Goal: Task Accomplishment & Management: Complete application form

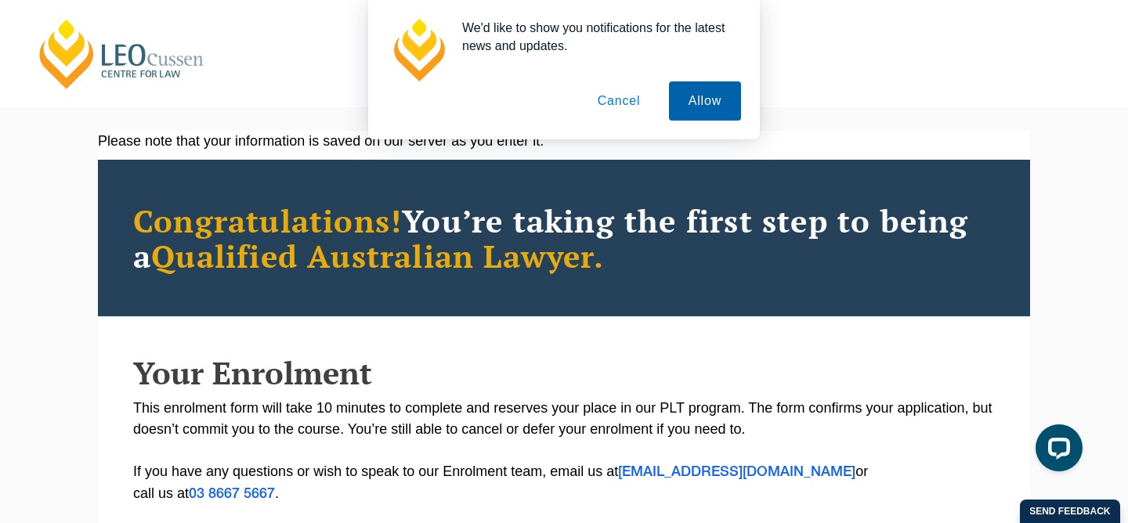
click at [720, 96] on button "Allow" at bounding box center [705, 100] width 72 height 39
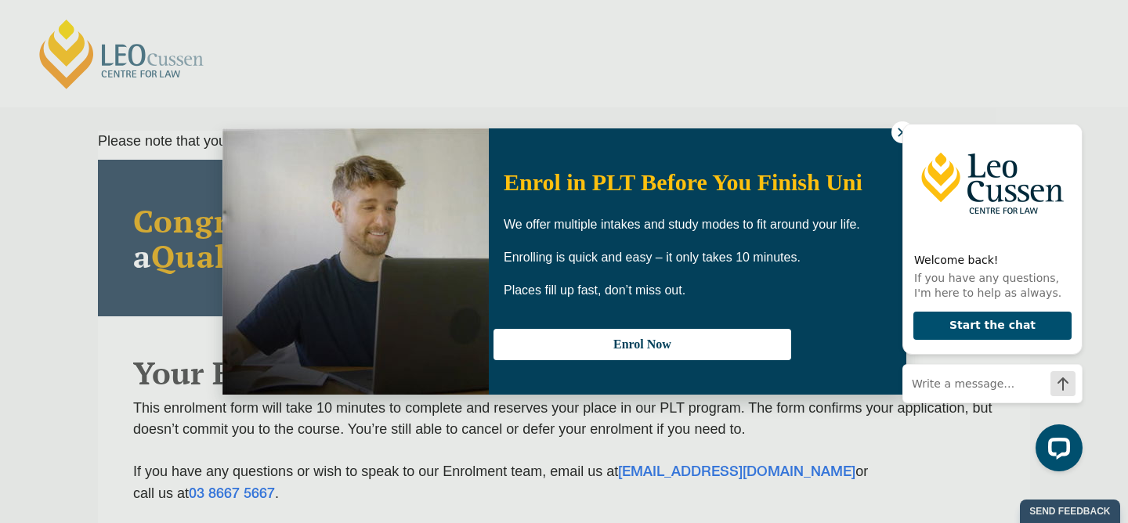
click at [898, 132] on div "Welcome back! If you have any questions, I'm here to help as always. Start the …" at bounding box center [989, 290] width 199 height 389
click at [1075, 109] on icon "Hide greeting" at bounding box center [1073, 111] width 9 height 9
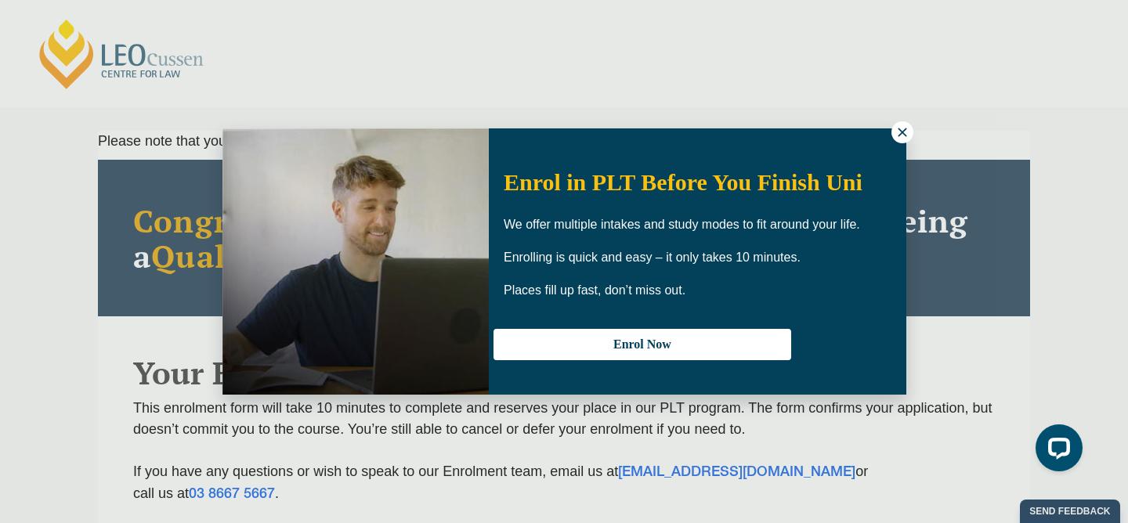
click at [890, 95] on html at bounding box center [989, 289] width 199 height 389
click at [894, 129] on button at bounding box center [902, 132] width 22 height 22
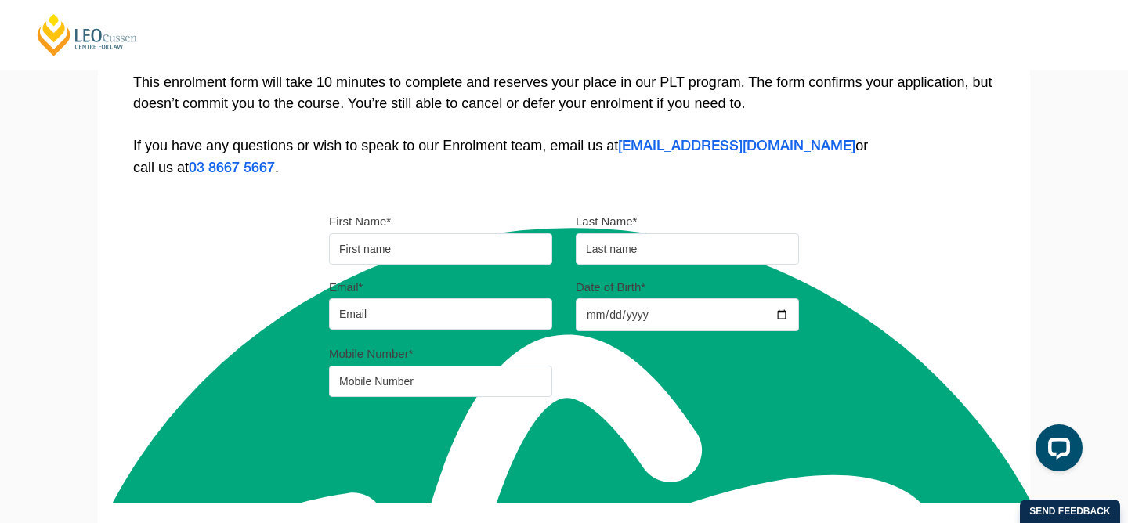
scroll to position [327, 0]
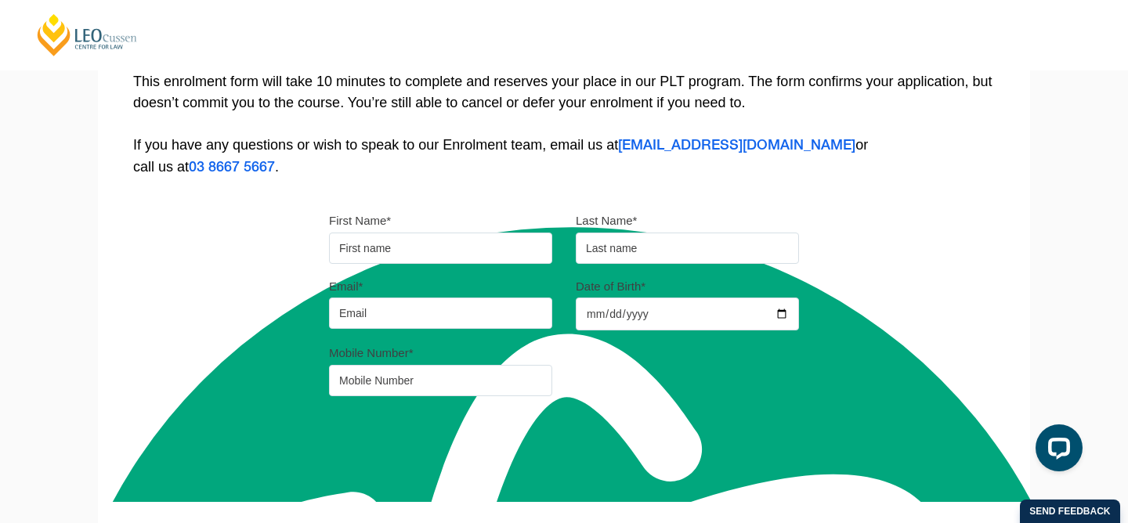
click at [445, 249] on input "First Name*" at bounding box center [440, 248] width 223 height 31
type input "Yifeng"
type input "[PERSON_NAME]"
type input "[EMAIL_ADDRESS][DOMAIN_NAME]"
type input "0412172915"
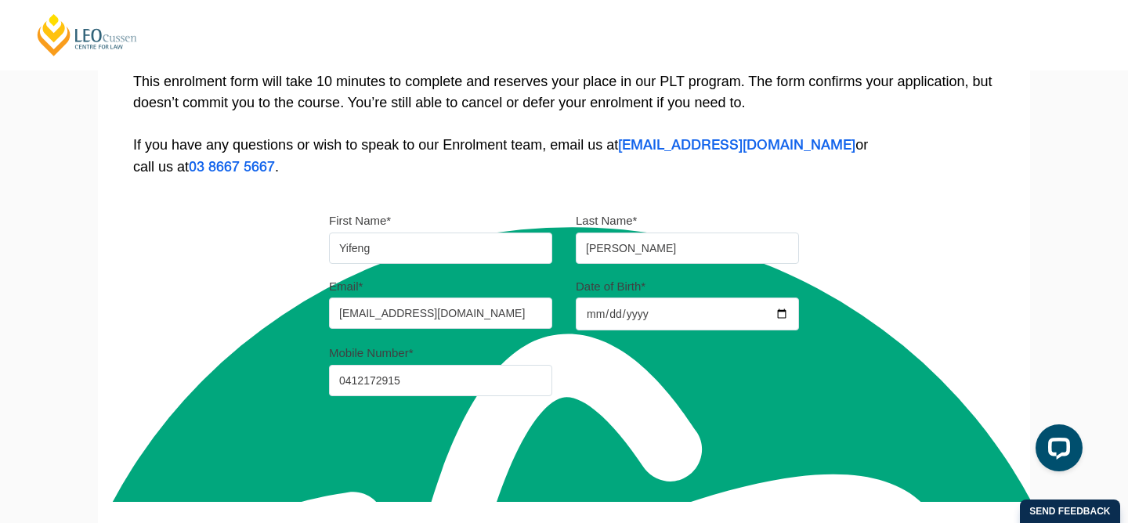
click at [612, 313] on input "Date of Birth*" at bounding box center [687, 314] width 223 height 33
click at [783, 316] on input "Date of Birth*" at bounding box center [687, 314] width 223 height 33
type input "[DATE]"
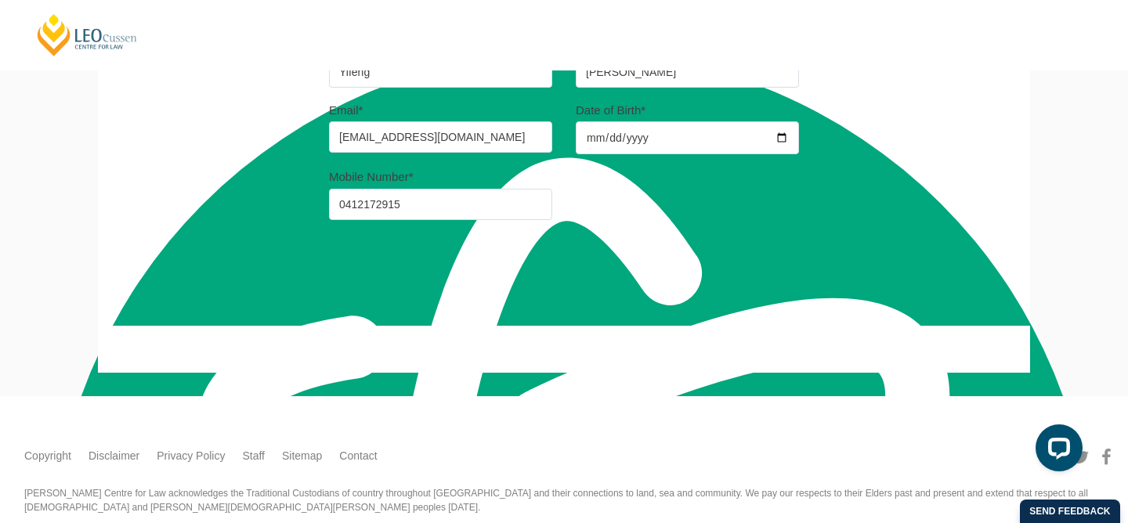
click at [352, 256] on button "Continue" at bounding box center [400, 267] width 134 height 39
select select
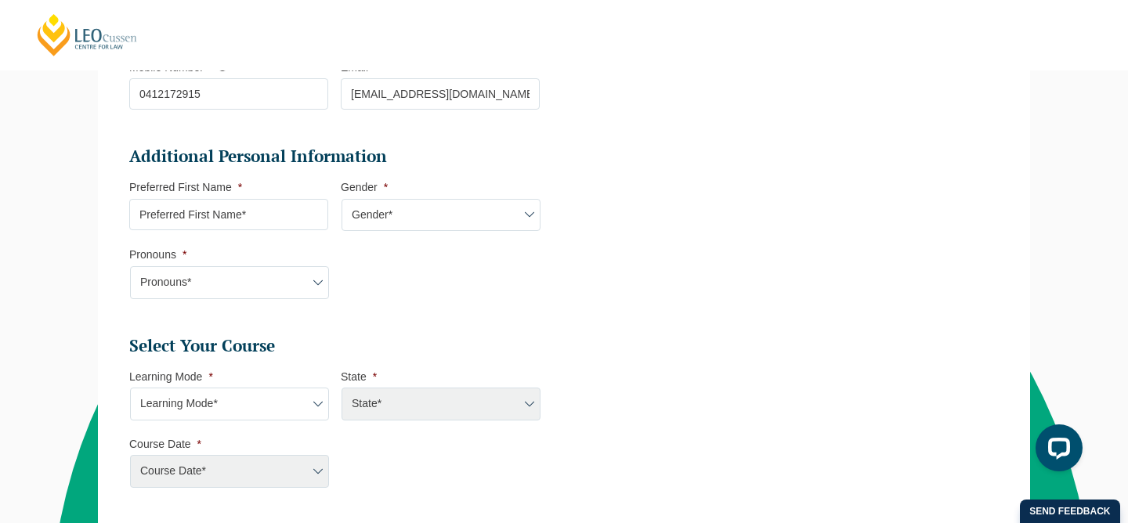
scroll to position [461, 0]
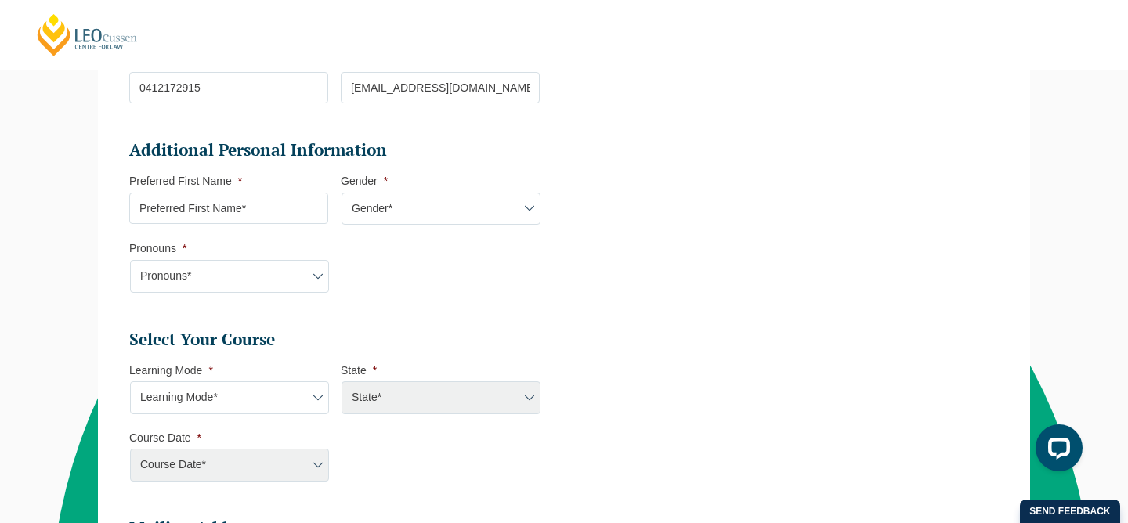
click at [308, 208] on input "Preferred First Name *" at bounding box center [228, 208] width 199 height 31
type input "[PERSON_NAME]"
click at [504, 208] on select "Gender* [DEMOGRAPHIC_DATA] [DEMOGRAPHIC_DATA] [DEMOGRAPHIC_DATA] [DEMOGRAPHIC_D…" at bounding box center [441, 209] width 199 height 33
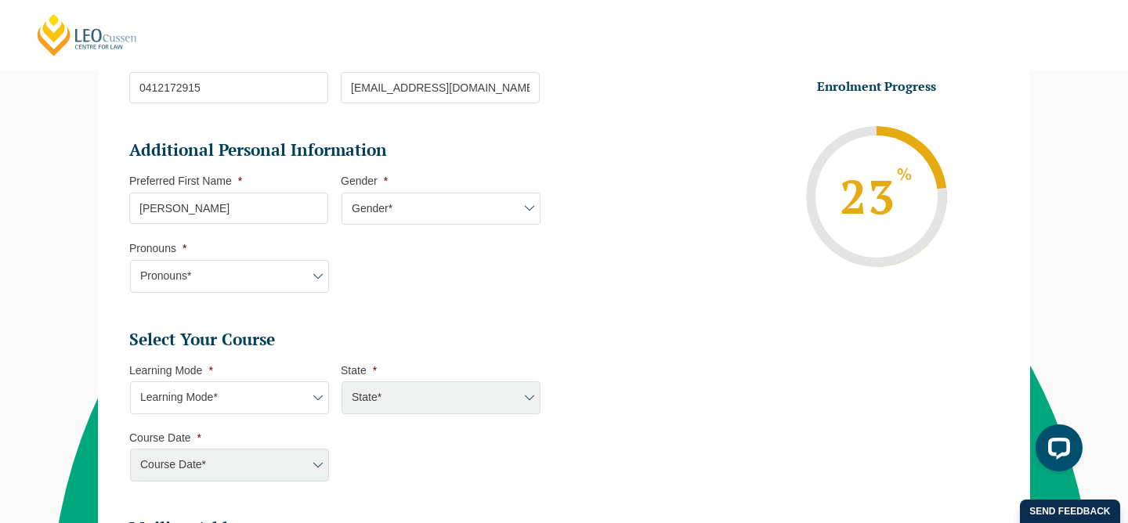
select select "[DEMOGRAPHIC_DATA]"
click at [342, 194] on select "Gender* [DEMOGRAPHIC_DATA] [DEMOGRAPHIC_DATA] [DEMOGRAPHIC_DATA] [DEMOGRAPHIC_D…" at bounding box center [441, 209] width 199 height 33
click at [273, 277] on select "Pronouns* She/Her/Hers He/Him/His They/Them/Theirs Other Prefer not to disclose" at bounding box center [229, 276] width 199 height 33
select select "She/Her/Hers"
click at [130, 262] on select "Pronouns* She/Her/Hers He/Him/His They/Them/Theirs Other Prefer not to disclose" at bounding box center [229, 276] width 199 height 33
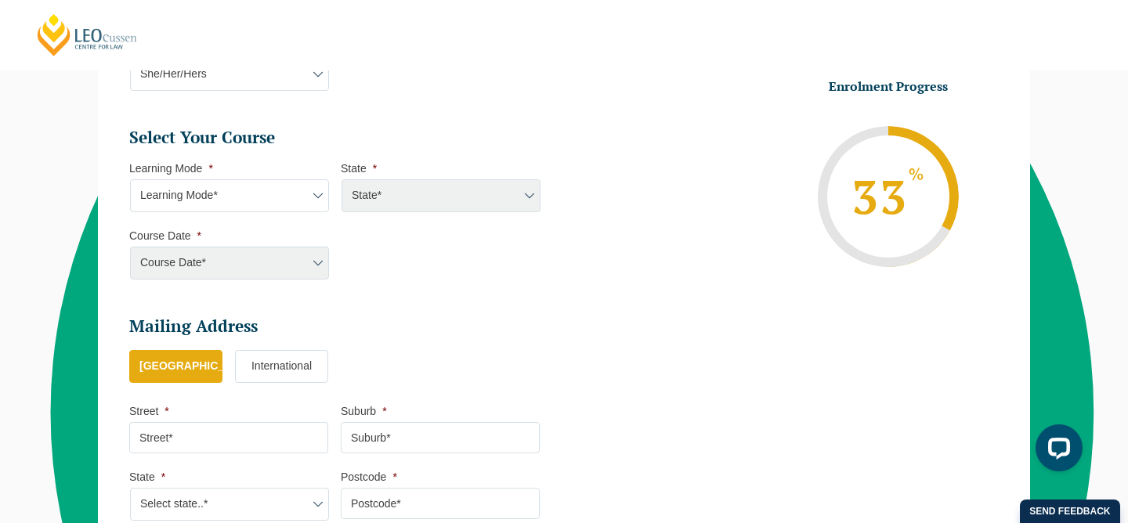
scroll to position [714, 0]
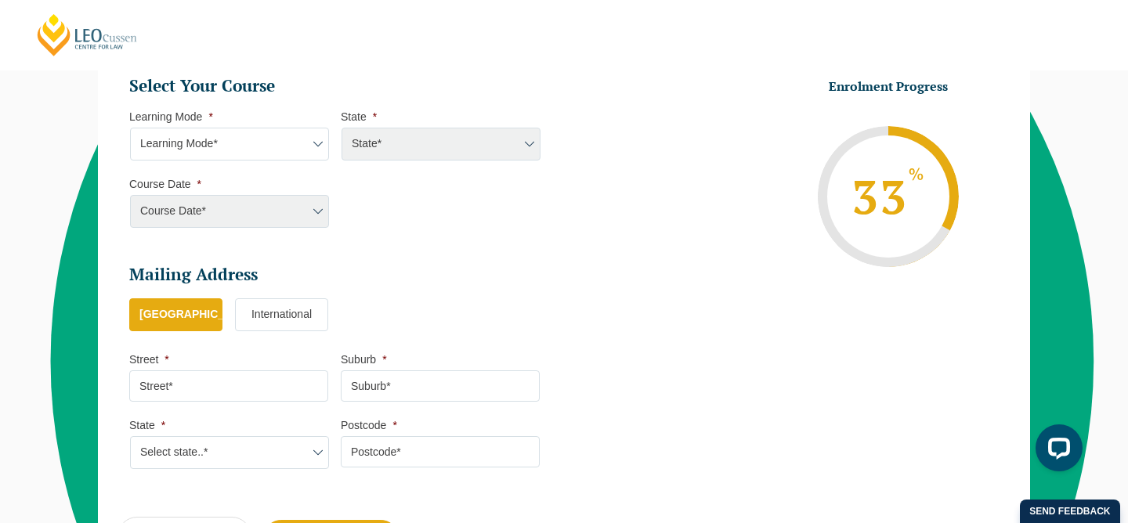
click at [318, 140] on select "Learning Mode* Online Full Time Learning Online Part Time Learning Blended Full…" at bounding box center [229, 144] width 199 height 33
select select "Onsite Full Time Learning"
click at [130, 129] on select "Learning Mode* Online Full Time Learning Online Part Time Learning Blended Full…" at bounding box center [229, 144] width 199 height 33
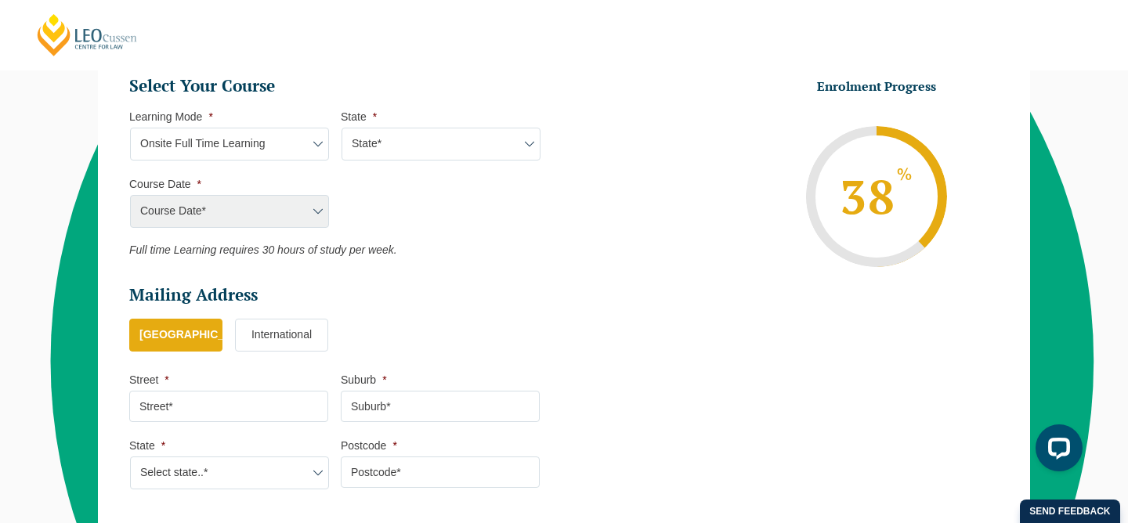
click at [496, 146] on select "State* [GEOGRAPHIC_DATA]" at bounding box center [441, 144] width 199 height 33
select select "VIC"
click at [342, 129] on select "State* [GEOGRAPHIC_DATA]" at bounding box center [441, 144] width 199 height 33
click at [320, 212] on select "Course Date* [DATE] ([DATE] to [DATE]) [DATE] ([DATE] to [DATE])" at bounding box center [229, 211] width 199 height 33
select select "[DATE] ([DATE] to [DATE])"
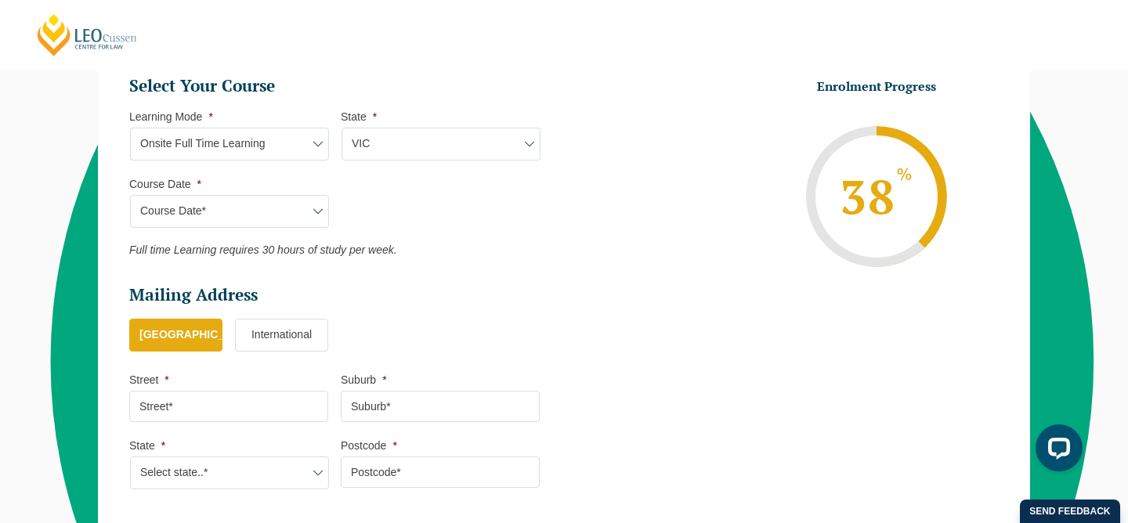
click at [130, 197] on select "Course Date* [DATE] ([DATE] to [DATE]) [DATE] ([DATE] to [DATE])" at bounding box center [229, 211] width 199 height 33
type input "Intake [DATE] FT"
type input "Practical Legal Training ([GEOGRAPHIC_DATA])"
select select "[PERSON_NAME] (JAN) 2026 Full Time Onsite"
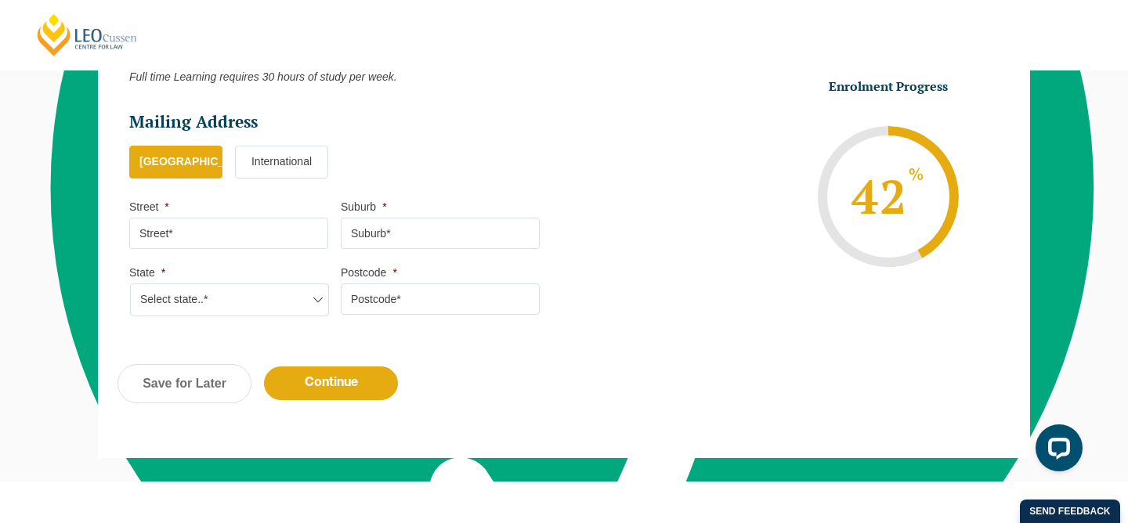
scroll to position [897, 0]
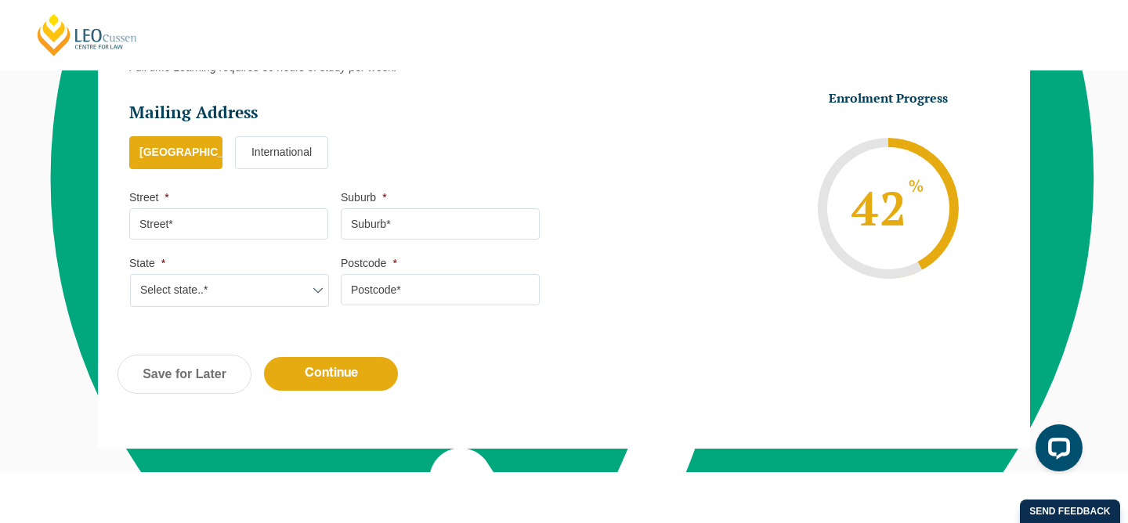
click at [240, 223] on input "Street *" at bounding box center [228, 223] width 199 height 31
type input "[STREET_ADDRESS]"
type input "[GEOGRAPHIC_DATA]"
select select "VIC"
type input "3004"
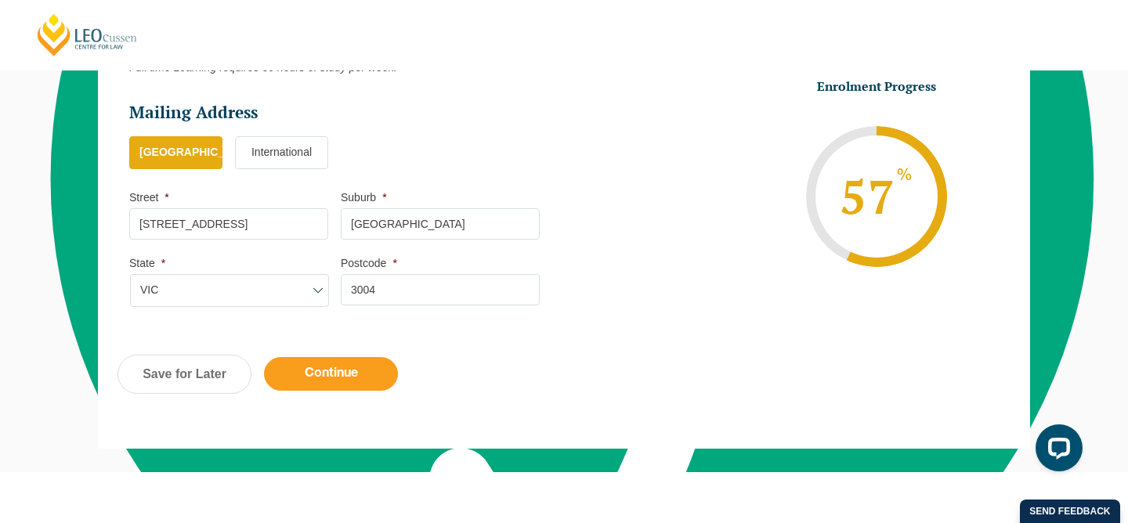
click at [327, 381] on input "Continue" at bounding box center [331, 374] width 134 height 34
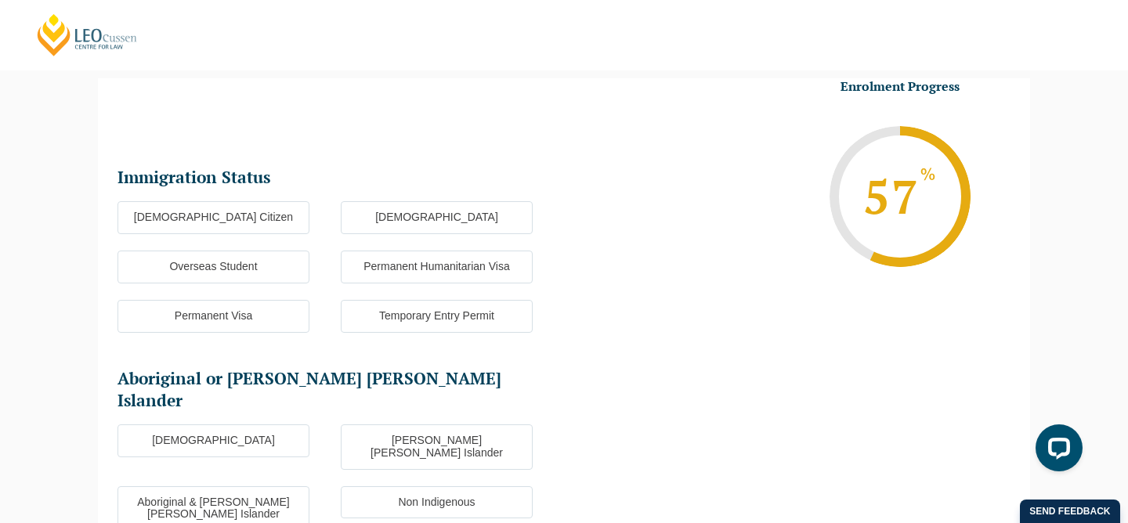
scroll to position [0, 0]
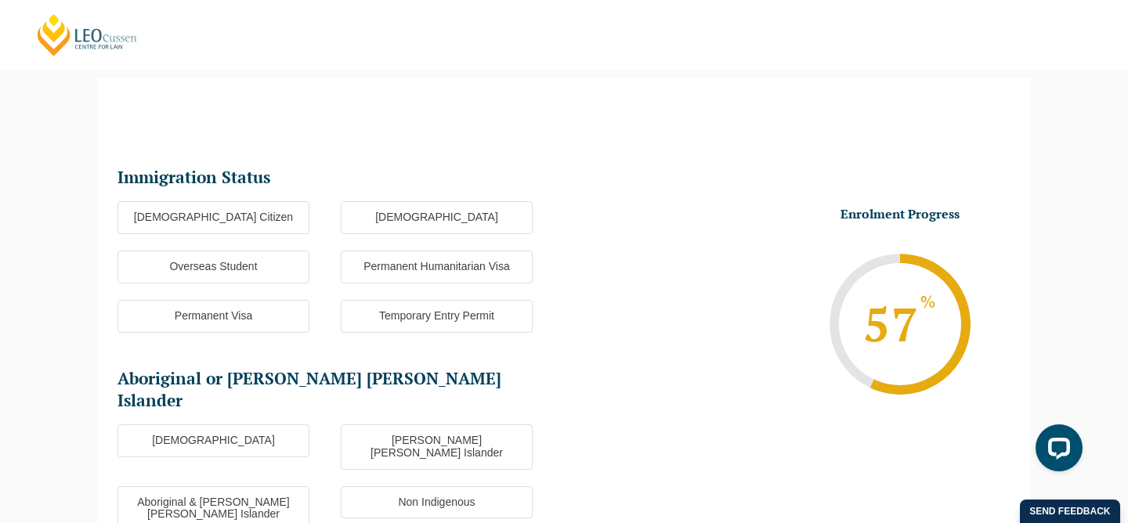
click at [262, 268] on label "Overseas Student" at bounding box center [213, 267] width 192 height 33
click at [0, 0] on input "Overseas Student" at bounding box center [0, 0] width 0 height 0
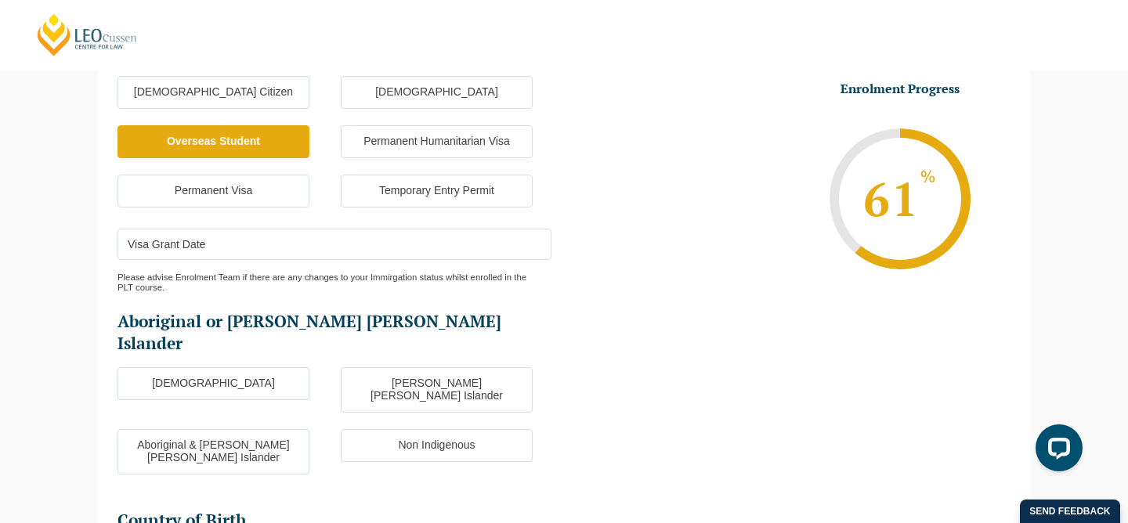
scroll to position [269, 0]
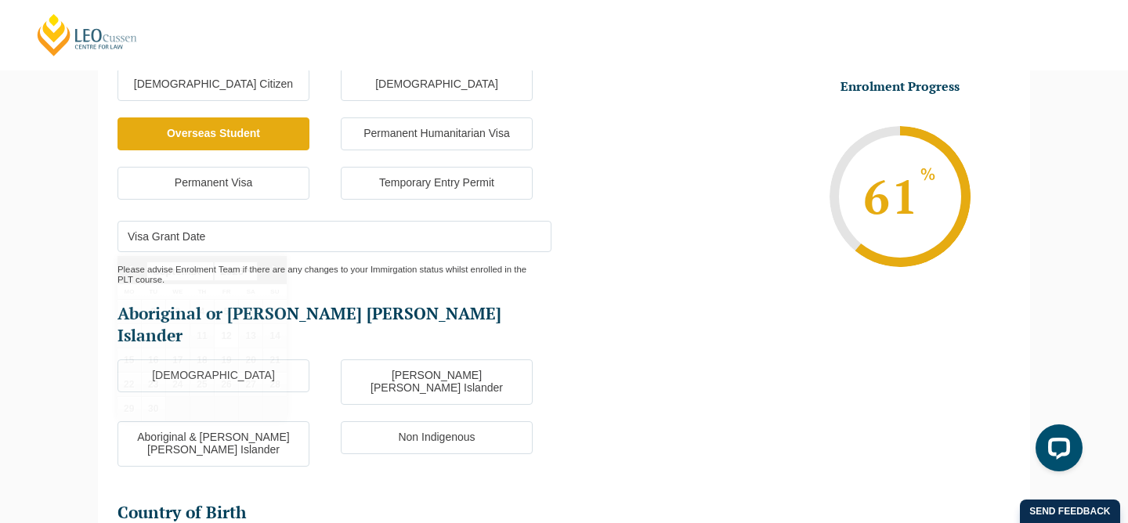
click at [269, 248] on input "Visa Grant Date" at bounding box center [334, 236] width 434 height 31
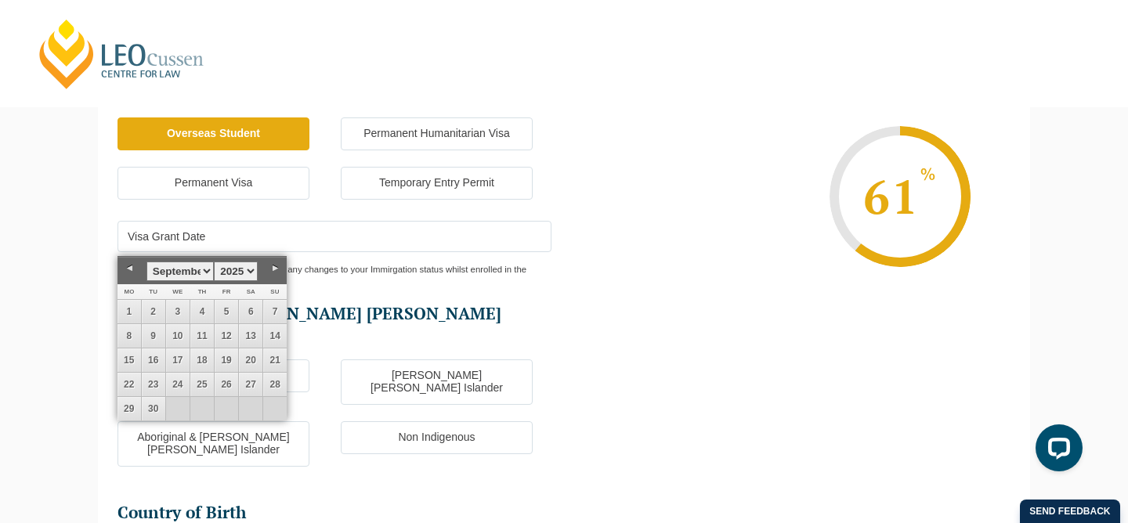
click at [251, 269] on select "1925 1926 1927 1928 1929 1930 1931 1932 1933 1934 1935 1936 1937 1938 1939 1940…" at bounding box center [236, 272] width 44 height 20
click at [206, 273] on select "January February March April May June July August September October November De…" at bounding box center [179, 272] width 67 height 20
click at [151, 364] on link "13" at bounding box center [153, 360] width 23 height 23
type input "[DATE]"
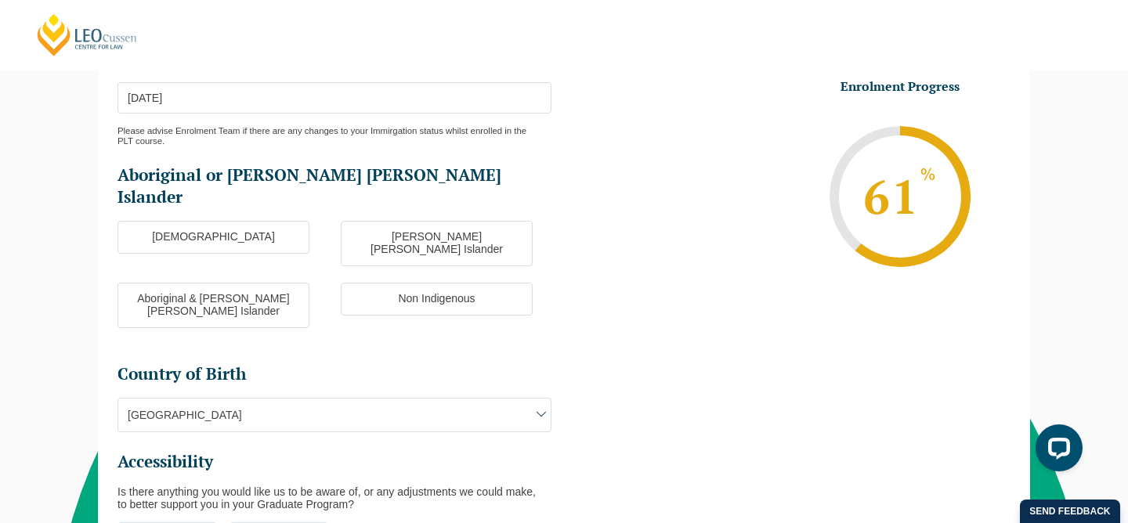
scroll to position [411, 0]
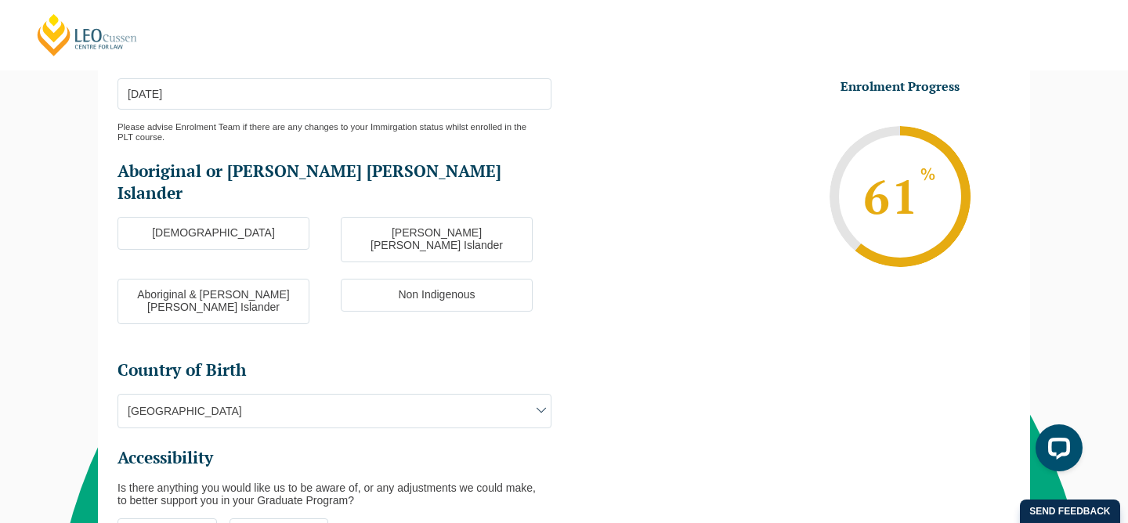
click at [459, 279] on label "Non Indigenous" at bounding box center [437, 295] width 192 height 33
click at [0, 0] on input "Non Indigenous" at bounding box center [0, 0] width 0 height 0
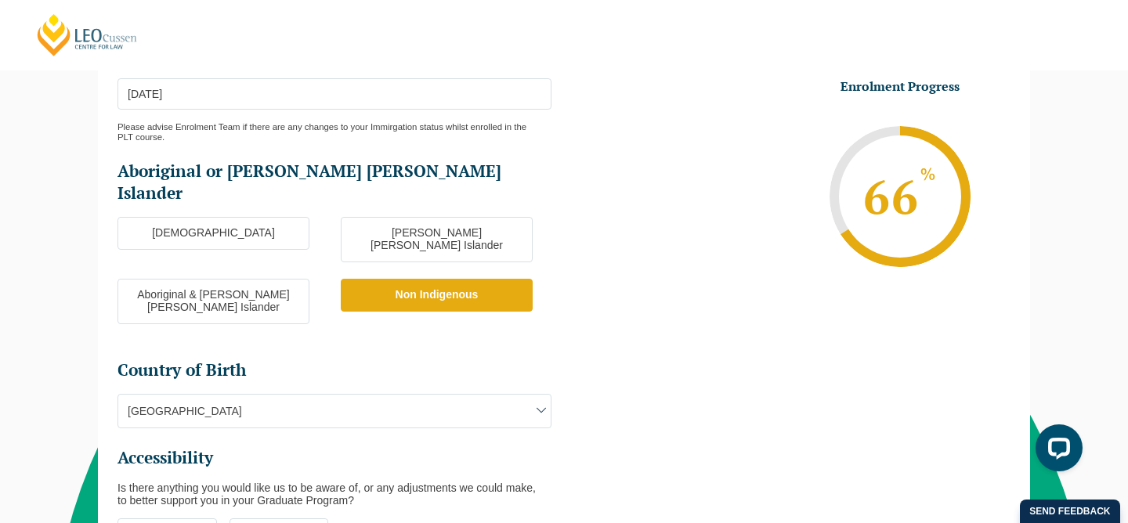
scroll to position [612, 0]
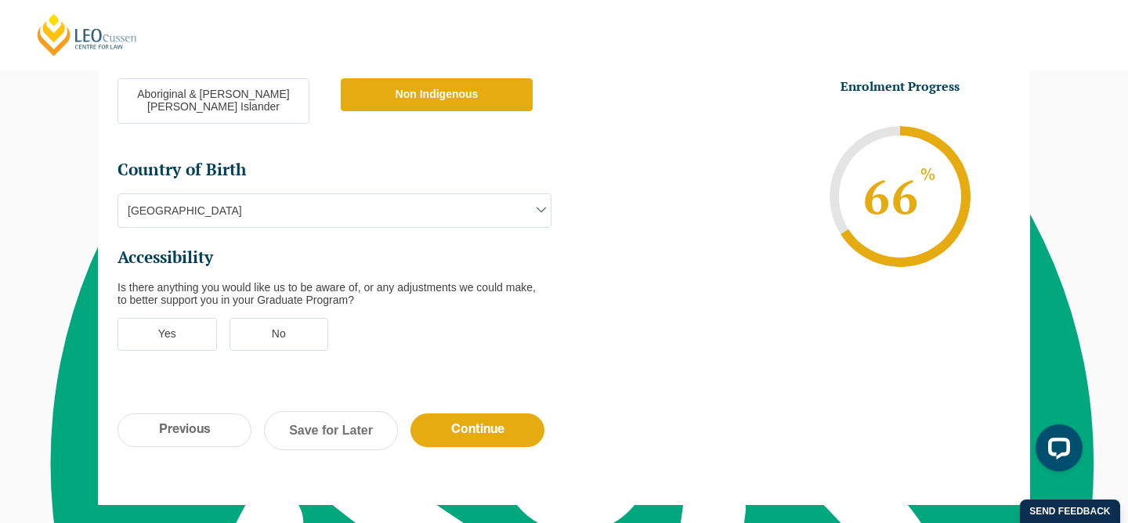
click at [282, 318] on label "No" at bounding box center [279, 334] width 99 height 33
click at [0, 0] on input "No" at bounding box center [0, 0] width 0 height 0
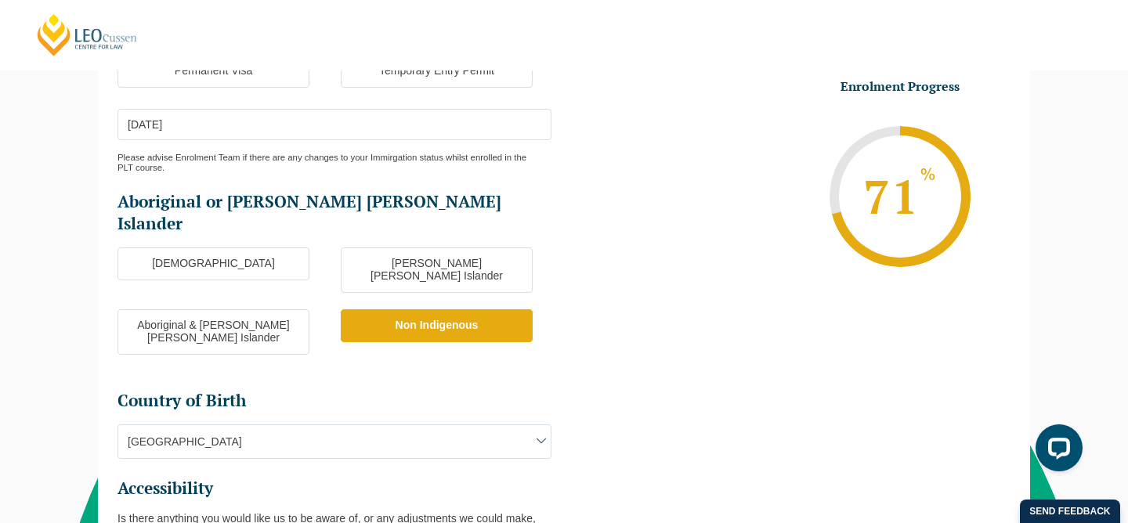
scroll to position [422, 0]
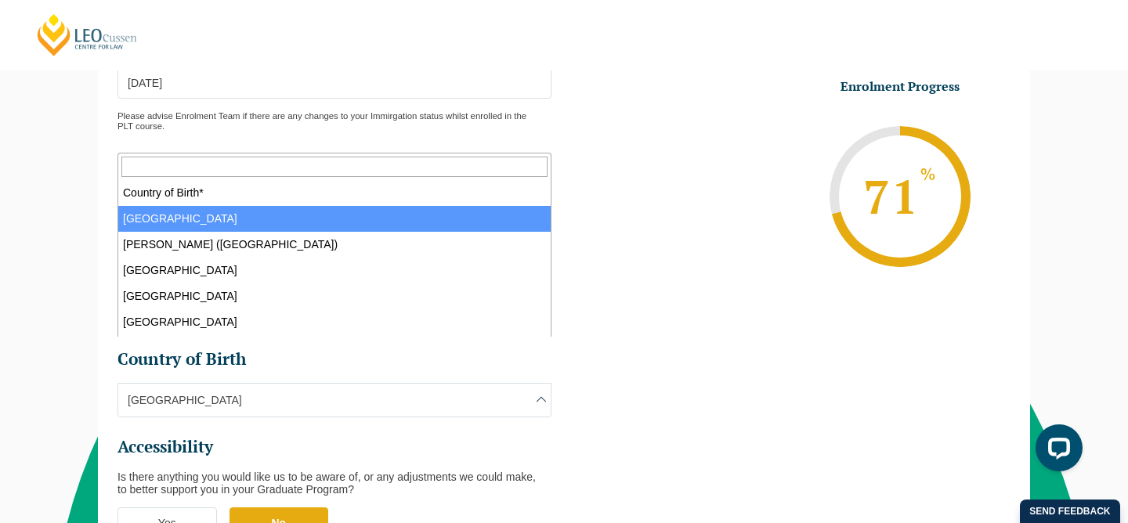
click at [535, 390] on span at bounding box center [541, 399] width 19 height 19
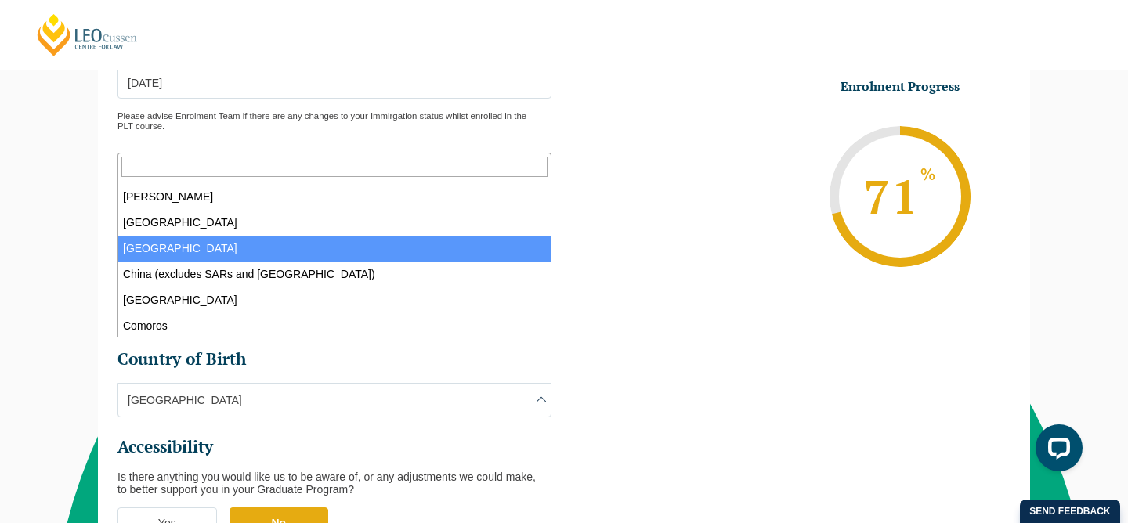
scroll to position [1167, 0]
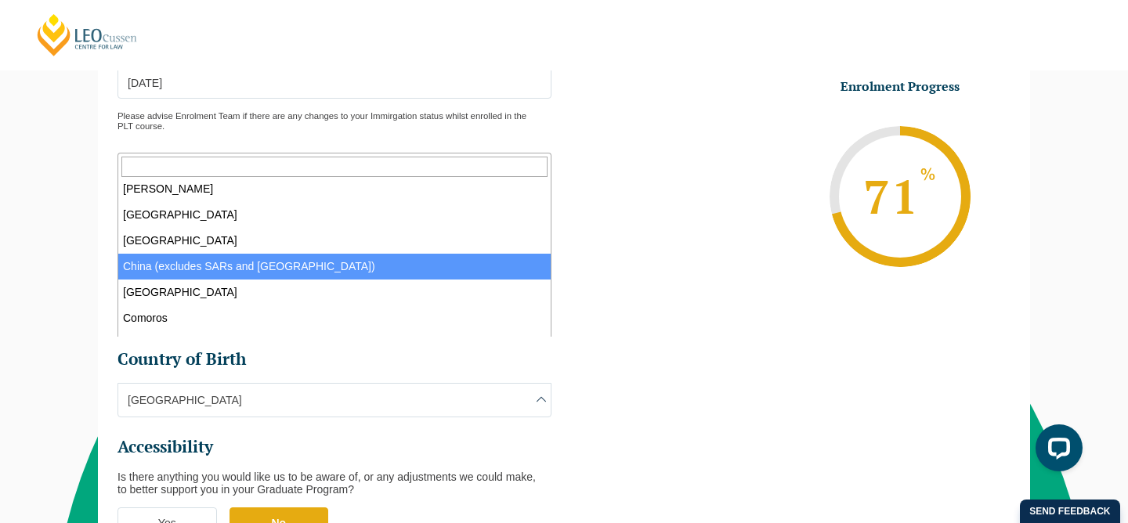
select select "China (excludes SARs and [GEOGRAPHIC_DATA]) 6101"
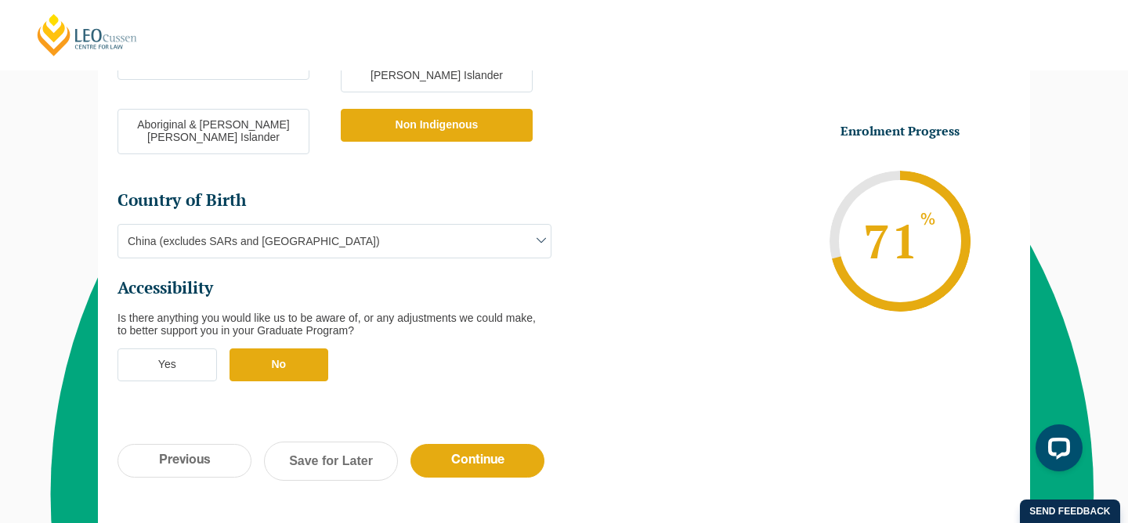
scroll to position [740, 0]
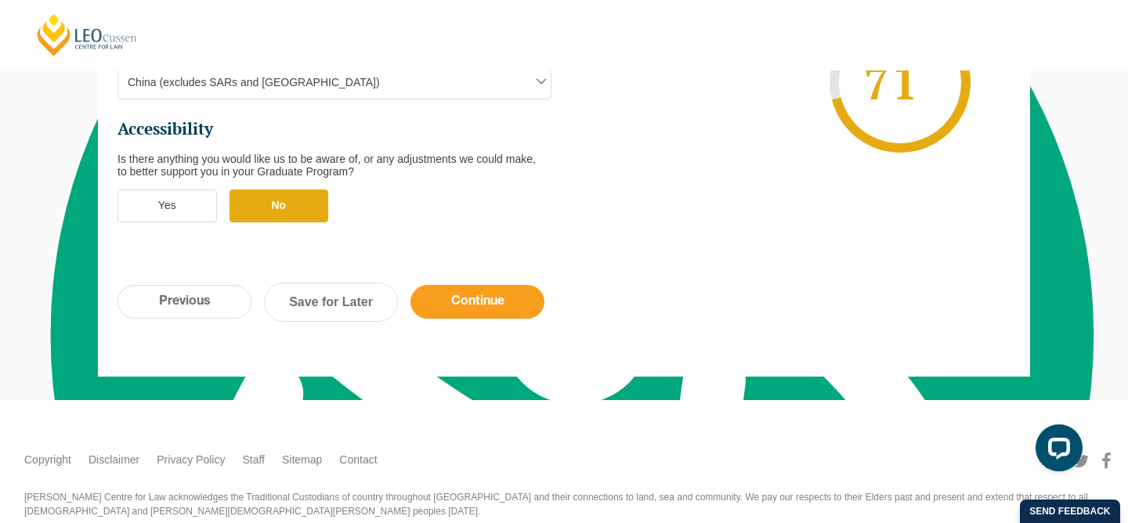
click at [486, 285] on input "Continue" at bounding box center [477, 302] width 134 height 34
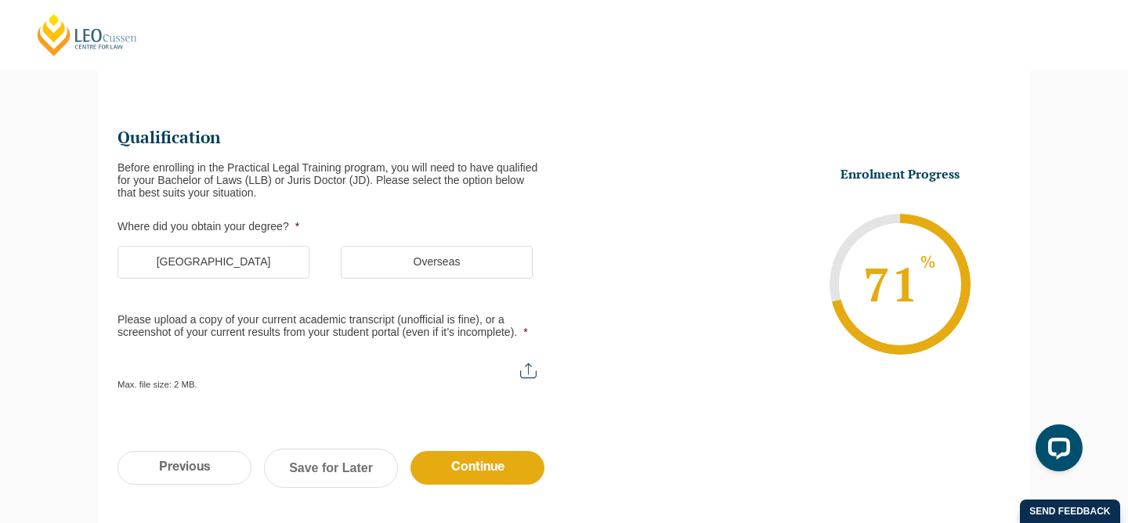
scroll to position [257, 0]
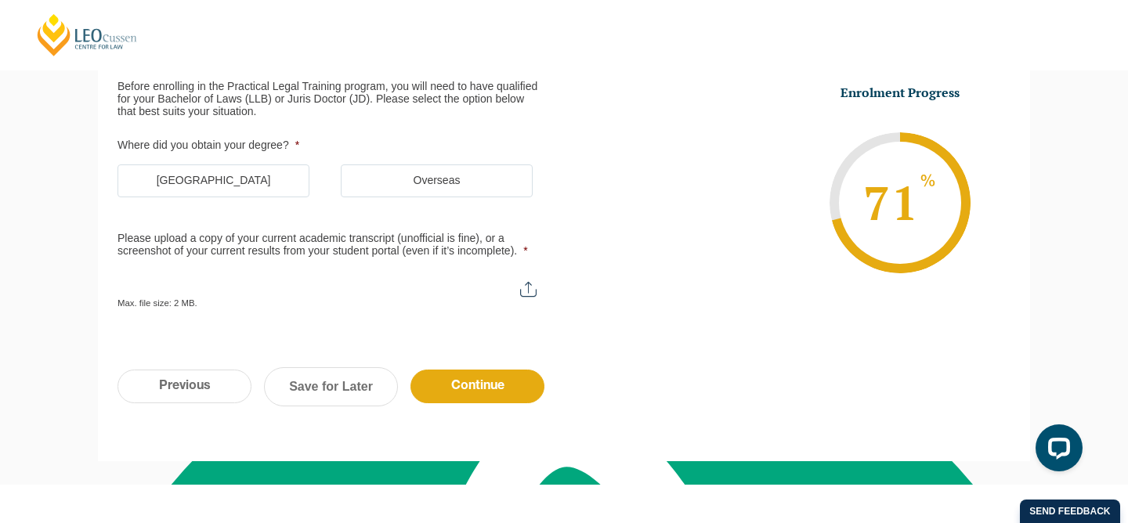
click at [234, 182] on label "[GEOGRAPHIC_DATA]" at bounding box center [213, 180] width 192 height 33
click at [0, 0] on input "[GEOGRAPHIC_DATA]" at bounding box center [0, 0] width 0 height 0
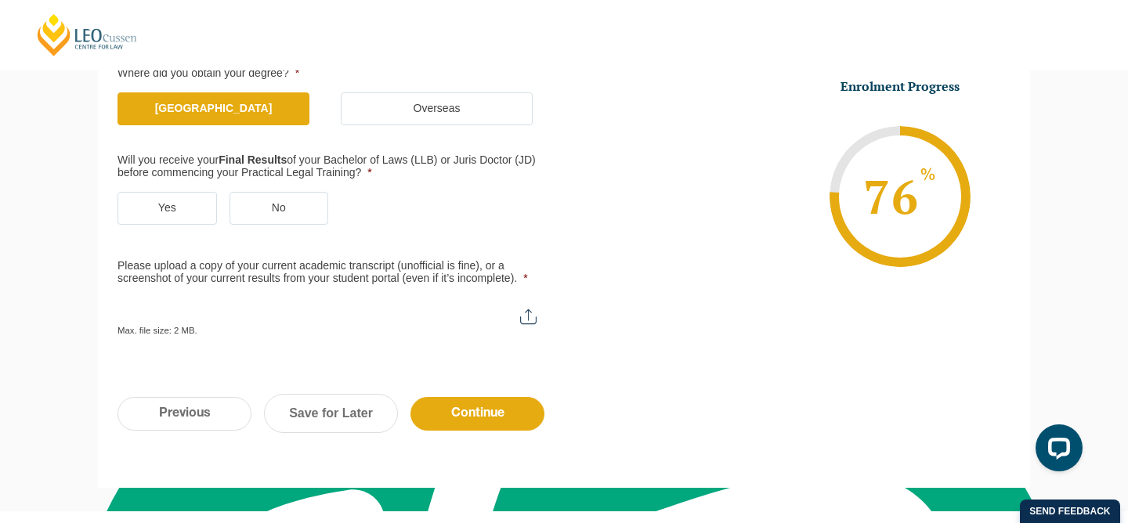
scroll to position [352, 0]
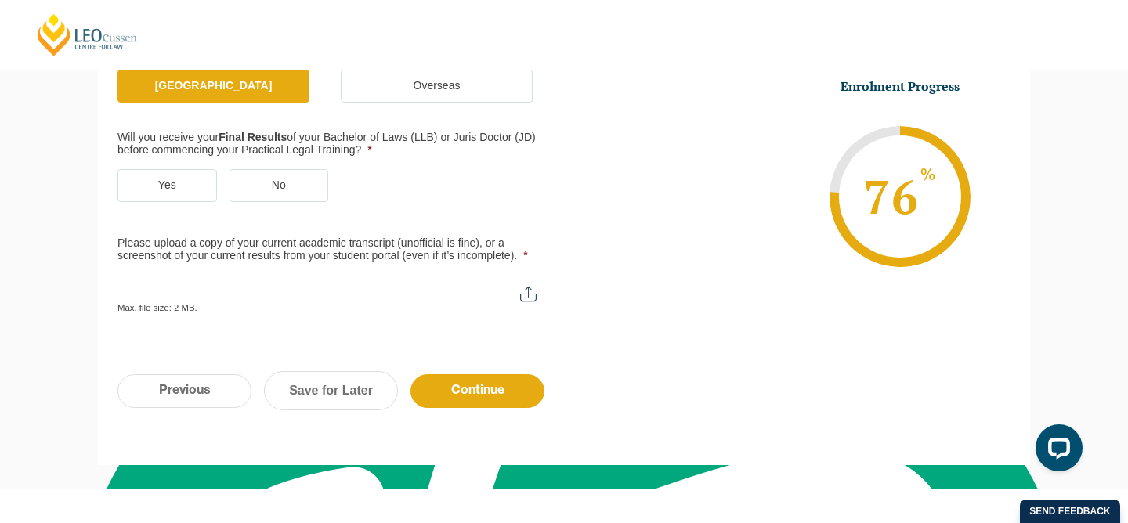
click at [157, 186] on label "Yes" at bounding box center [166, 185] width 99 height 33
click at [0, 0] on input "Yes" at bounding box center [0, 0] width 0 height 0
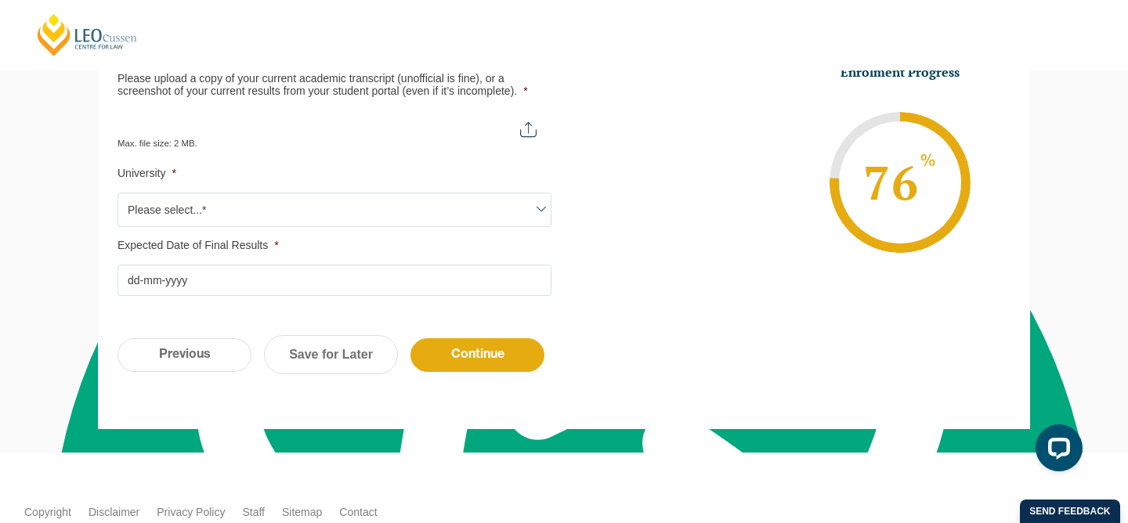
scroll to position [515, 0]
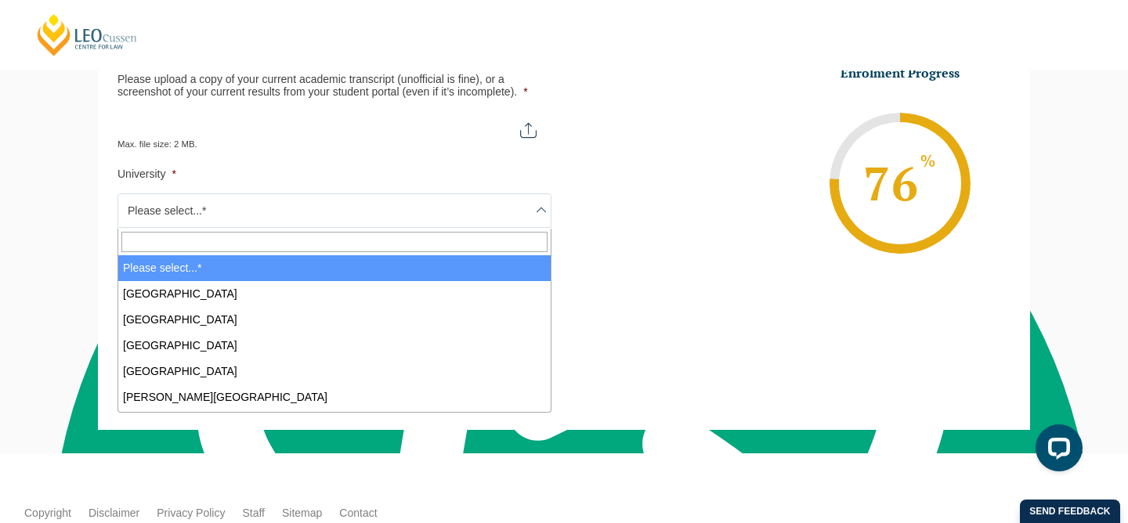
click at [537, 208] on span at bounding box center [541, 210] width 19 height 19
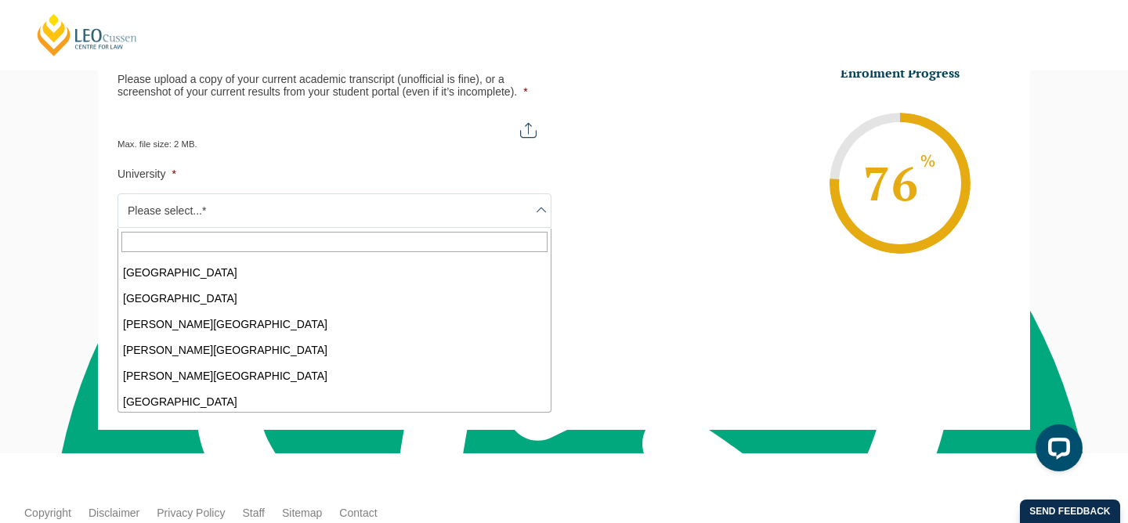
scroll to position [0, 0]
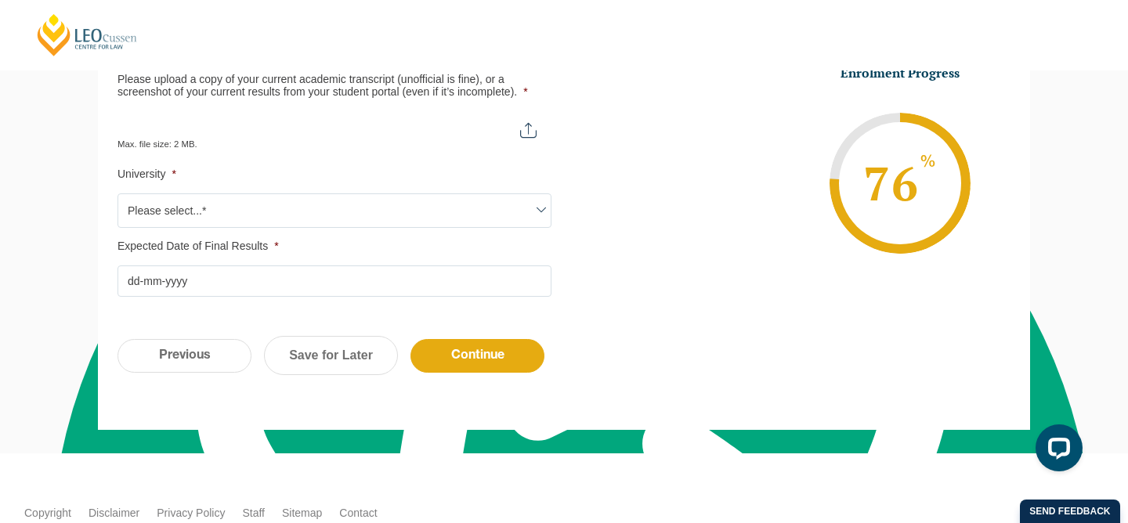
click at [535, 180] on label "University *" at bounding box center [334, 174] width 434 height 13
click at [145, 193] on select "Please select...* [GEOGRAPHIC_DATA] [GEOGRAPHIC_DATA] [GEOGRAPHIC_DATA] [GEOGRA…" at bounding box center [131, 202] width 27 height 19
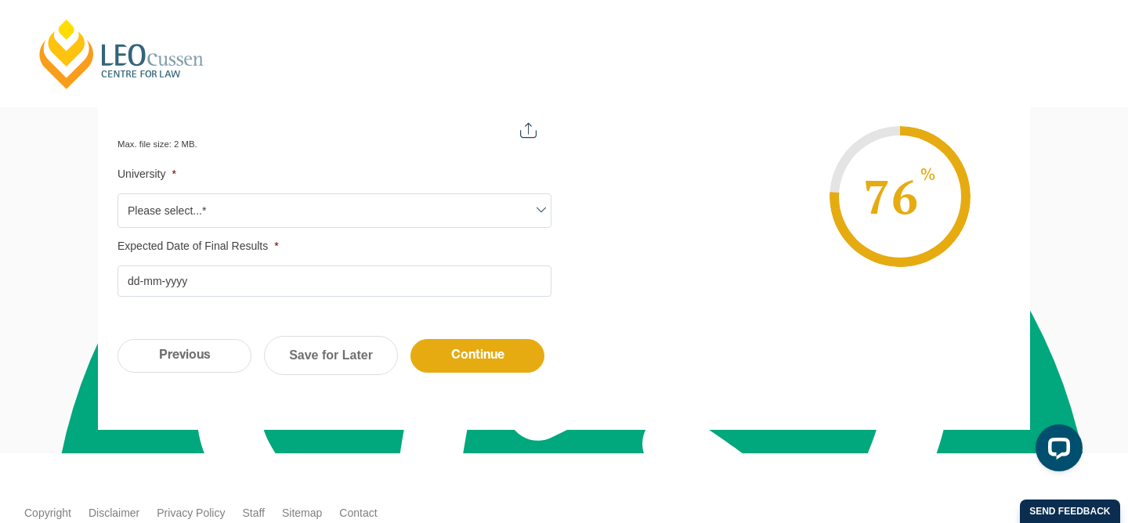
scroll to position [419, 0]
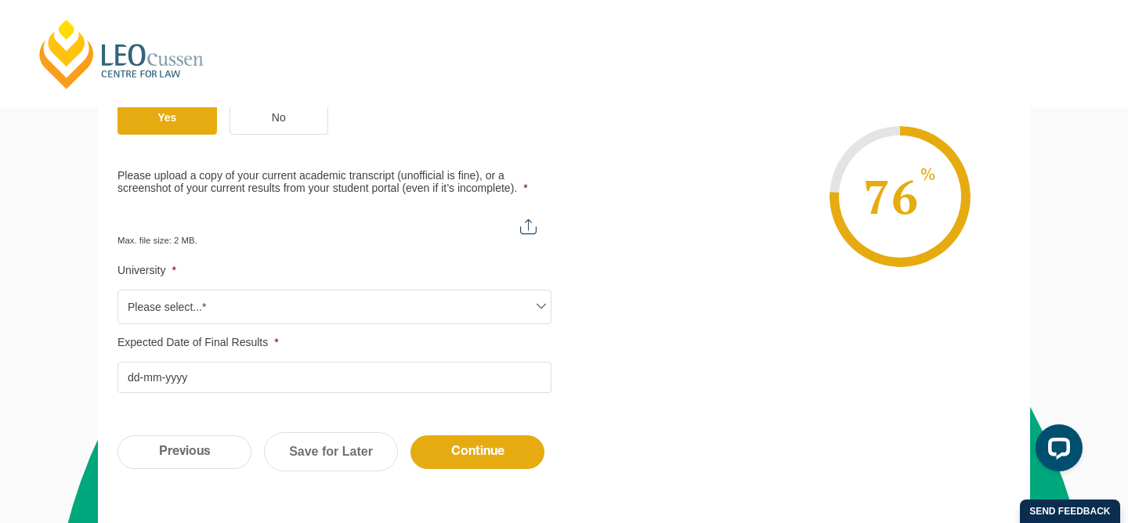
click at [532, 228] on input "Please upload a copy of your current academic transcript (unofficial is fine), …" at bounding box center [334, 221] width 434 height 27
type input "C:\fakepath\StatementofResults-1390585-26_[DATE].pdf"
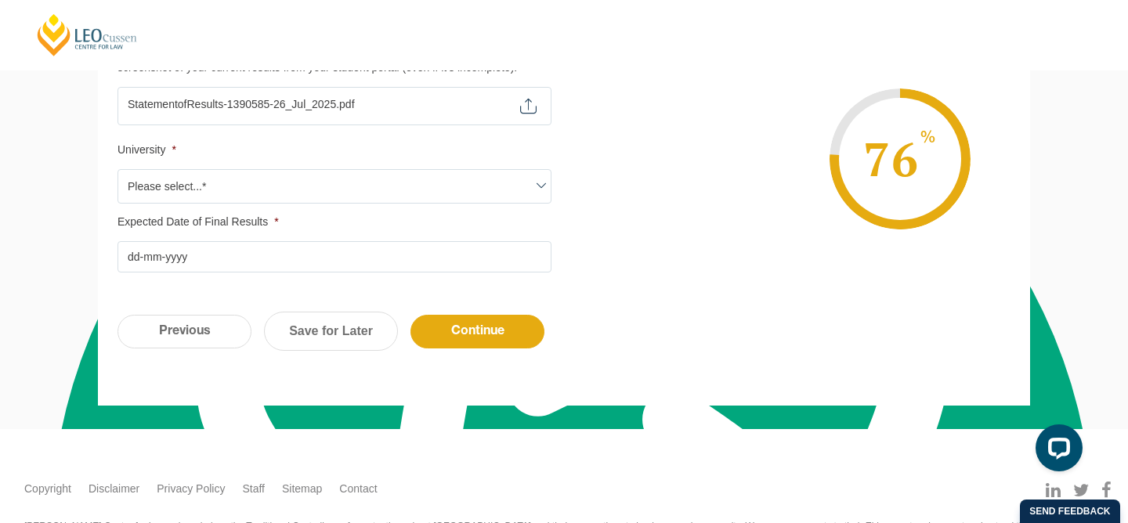
scroll to position [539, 0]
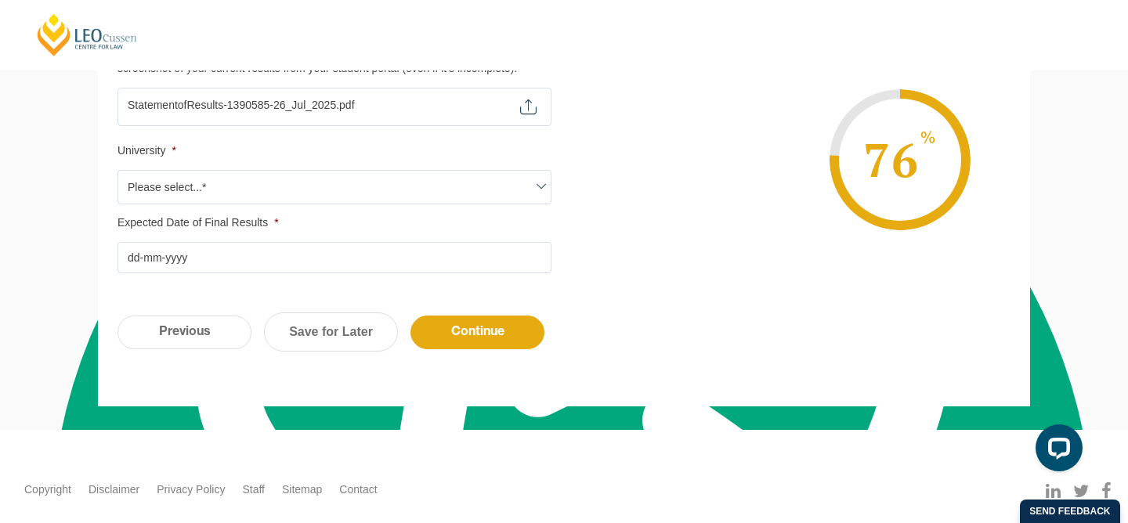
click at [548, 188] on span at bounding box center [541, 186] width 19 height 19
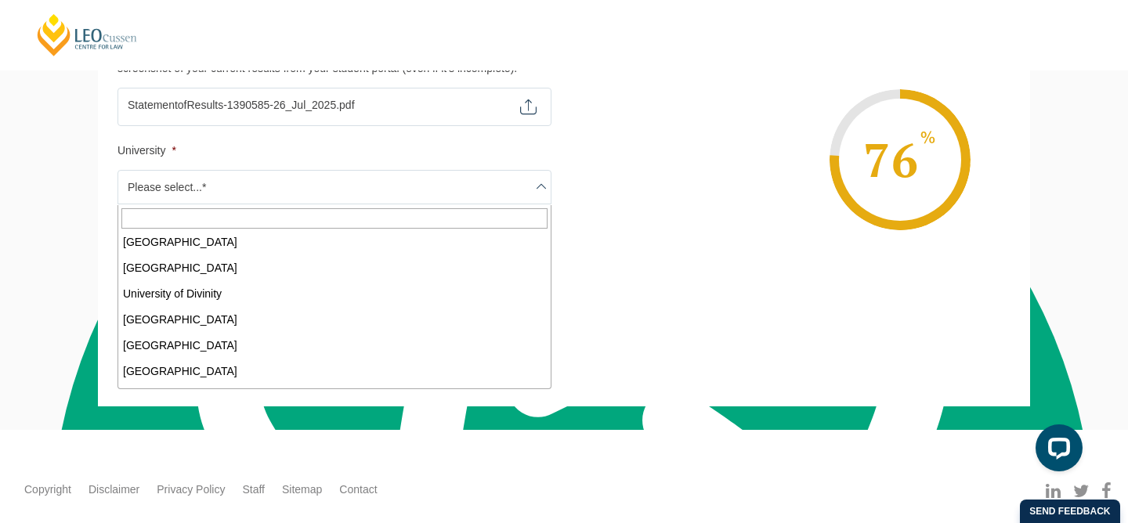
scroll to position [613, 0]
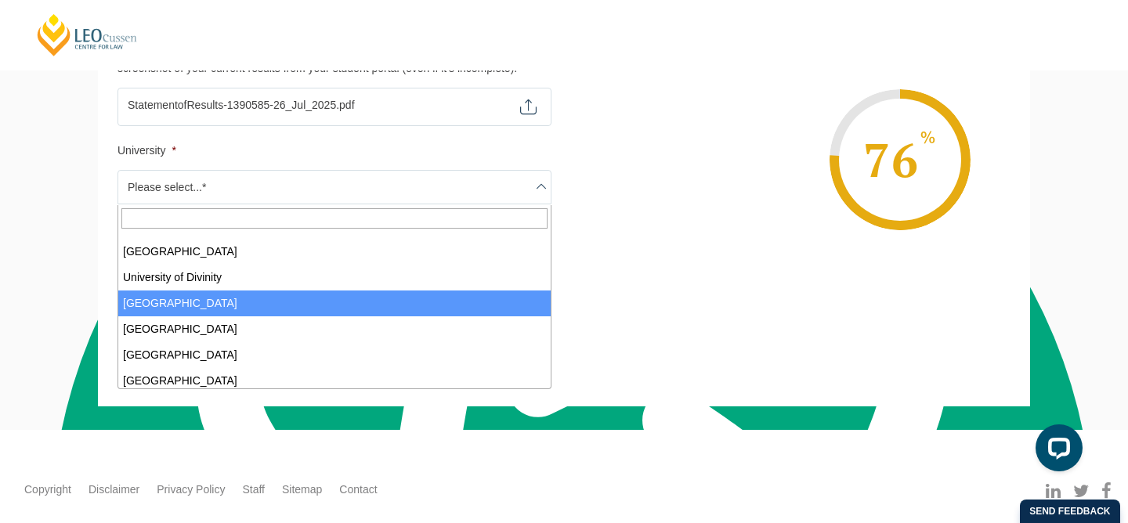
select select "[GEOGRAPHIC_DATA]"
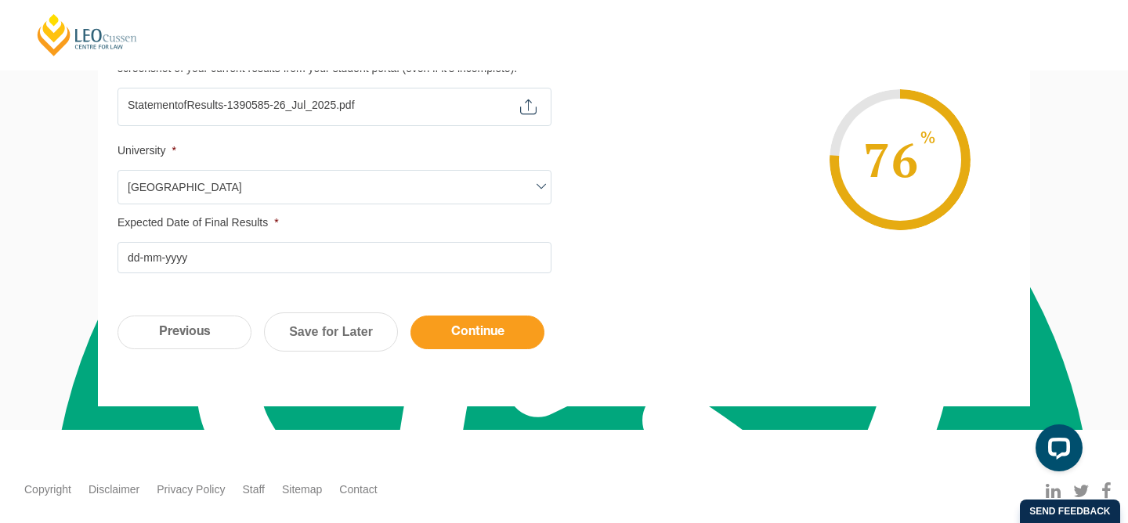
click at [496, 342] on input "Continue" at bounding box center [477, 333] width 134 height 34
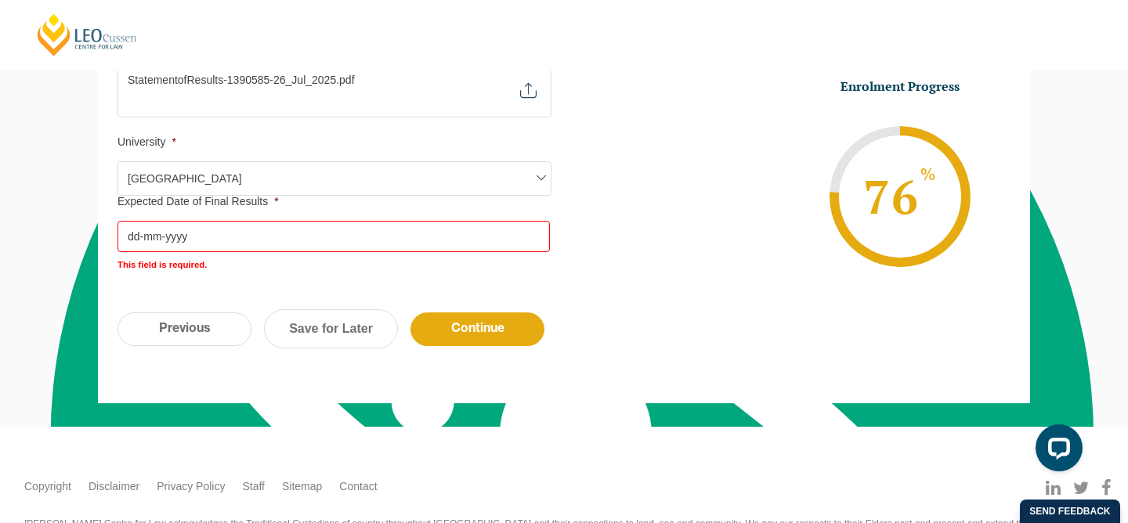
scroll to position [608, 0]
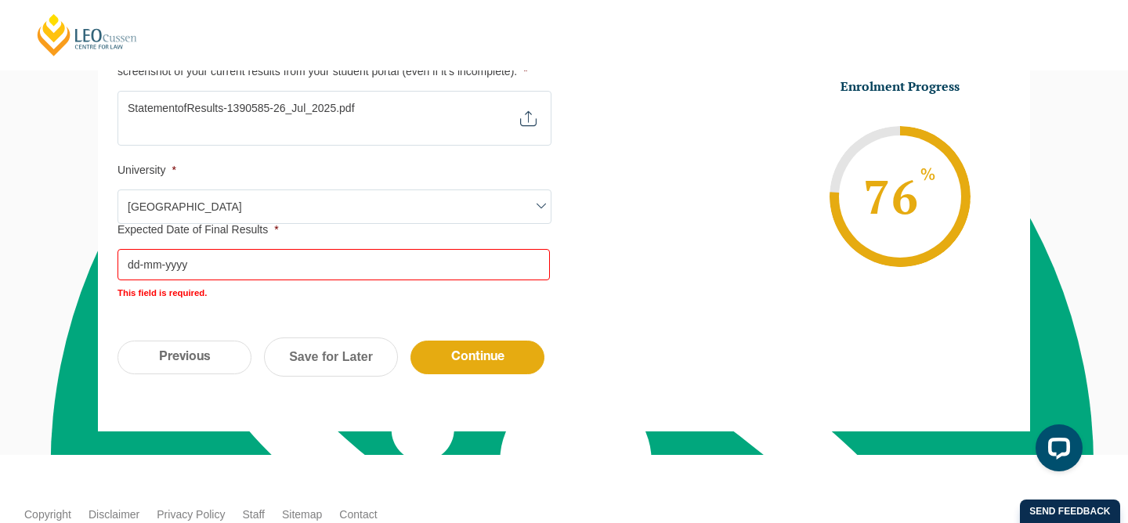
click at [206, 269] on input "Expected Date of Final Results *" at bounding box center [333, 264] width 432 height 31
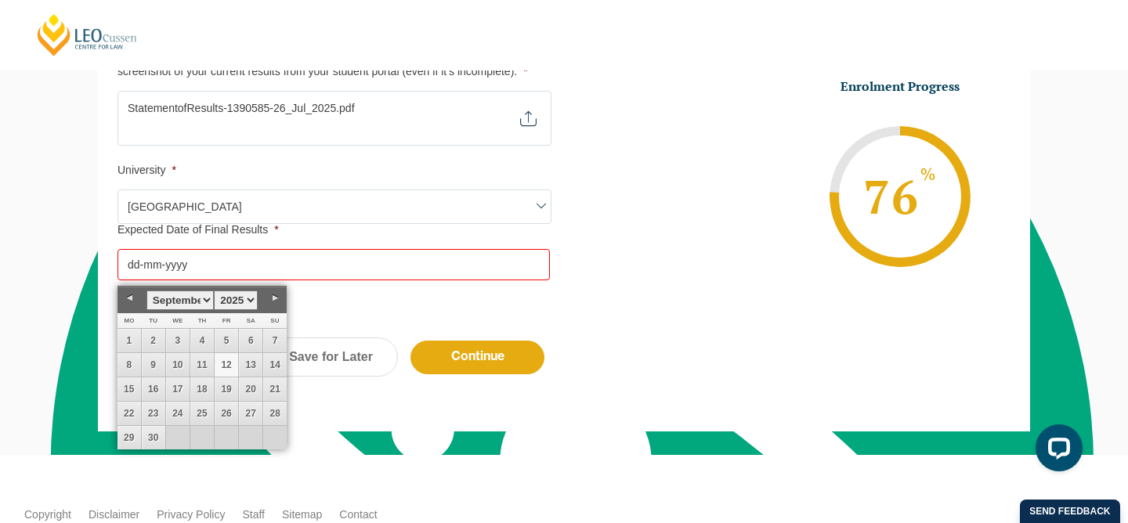
click at [205, 304] on select "January February March April May June July August September October November De…" at bounding box center [179, 301] width 67 height 20
click at [232, 440] on link "28" at bounding box center [226, 437] width 23 height 23
type input "[DATE]"
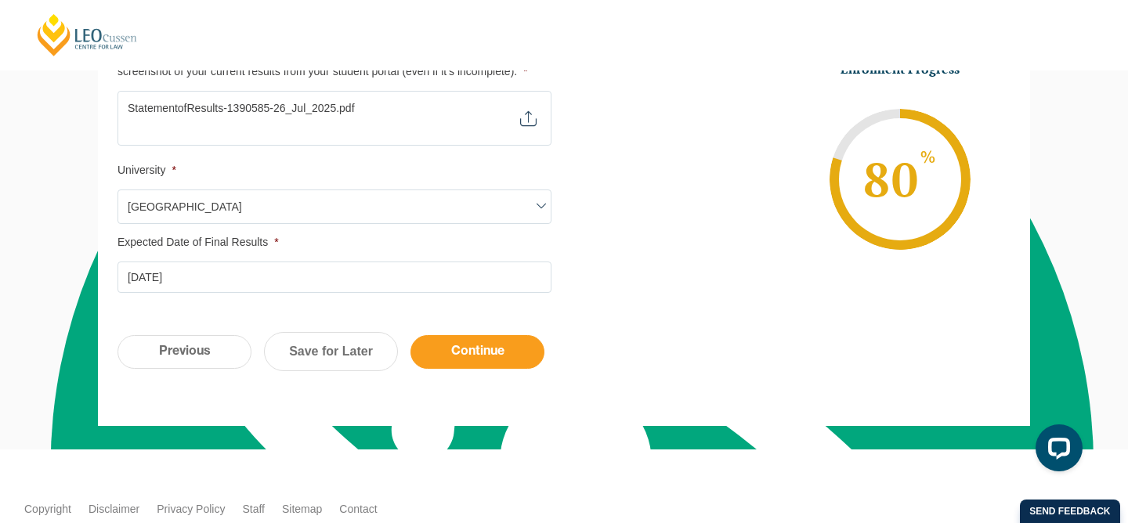
click at [452, 338] on input "Continue" at bounding box center [477, 352] width 134 height 34
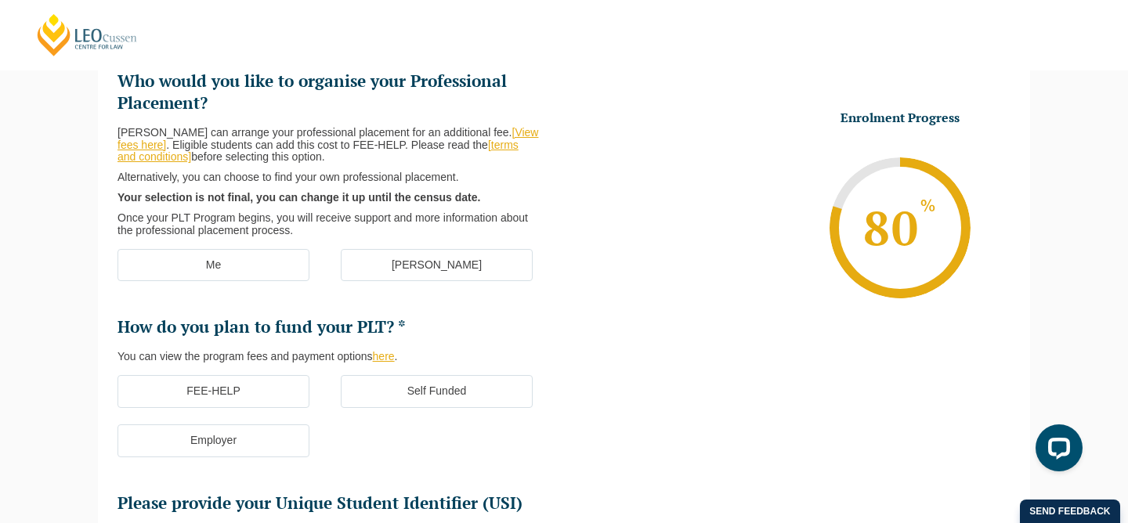
scroll to position [233, 0]
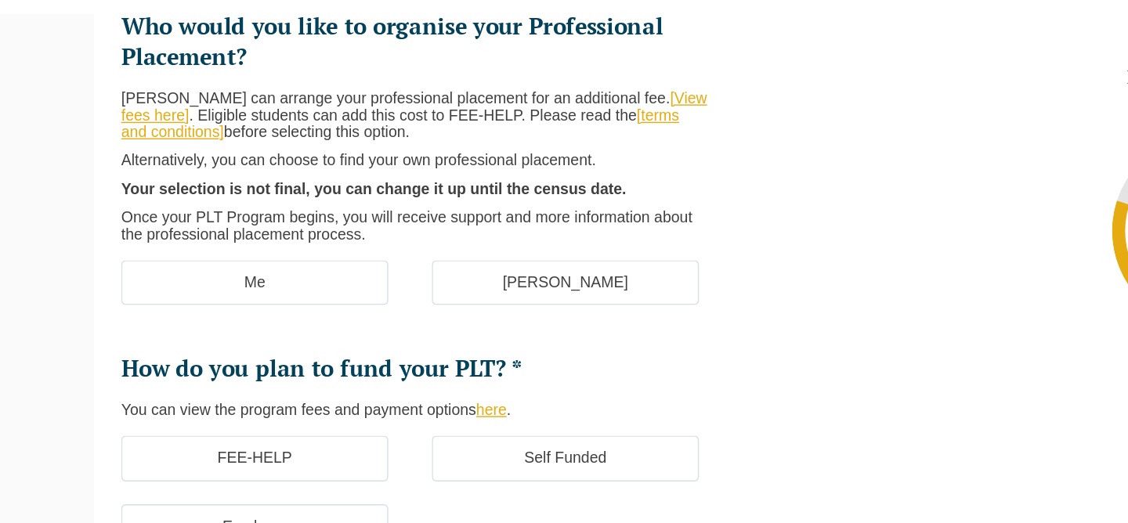
click at [233, 263] on label "Me" at bounding box center [213, 264] width 192 height 33
click at [0, 0] on input "Me" at bounding box center [0, 0] width 0 height 0
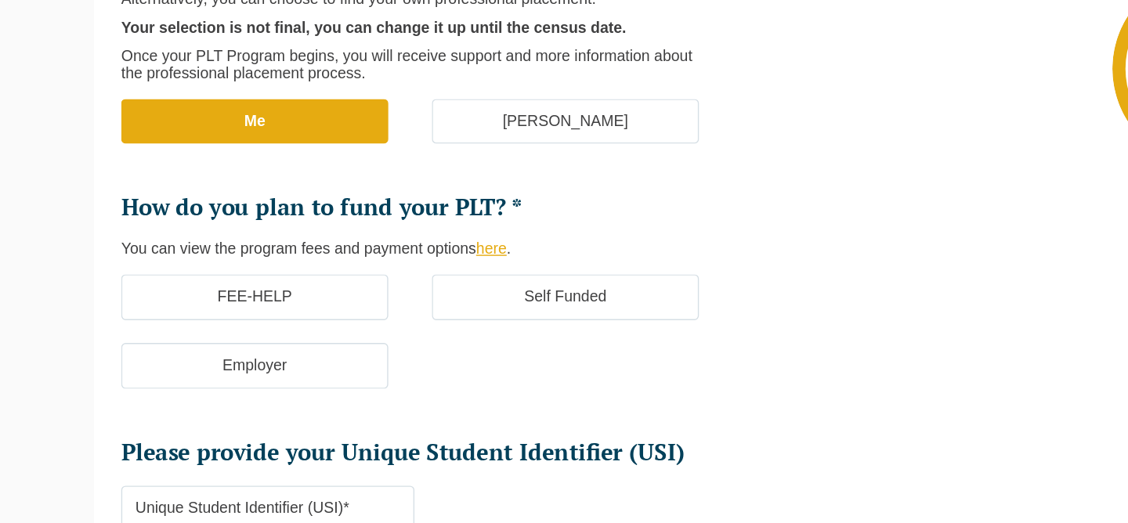
scroll to position [280, 0]
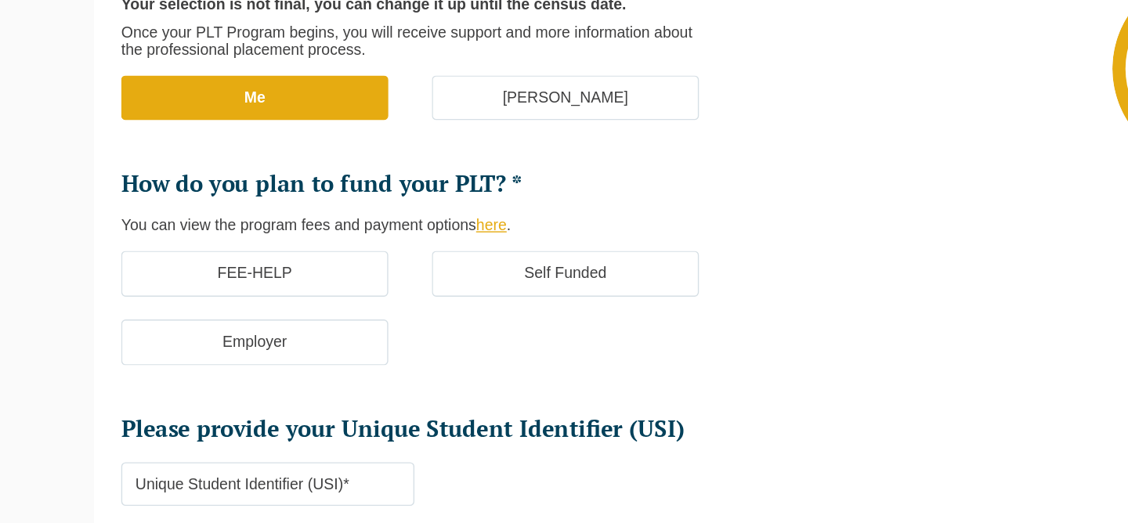
click at [418, 344] on label "Self Funded" at bounding box center [437, 343] width 192 height 33
click at [0, 0] on input "Self Funded" at bounding box center [0, 0] width 0 height 0
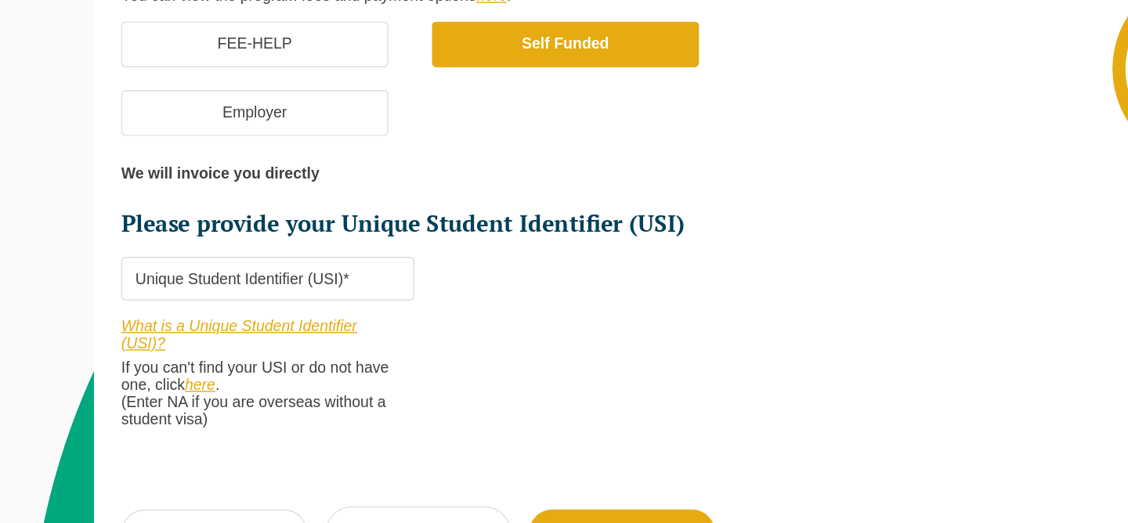
scroll to position [444, 0]
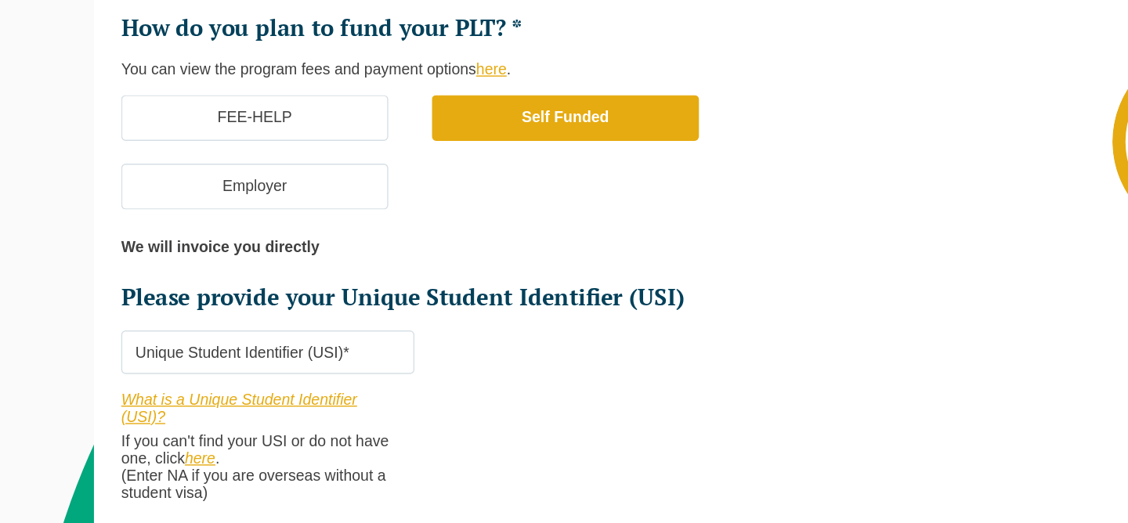
click at [389, 147] on link "here" at bounding box center [384, 144] width 22 height 13
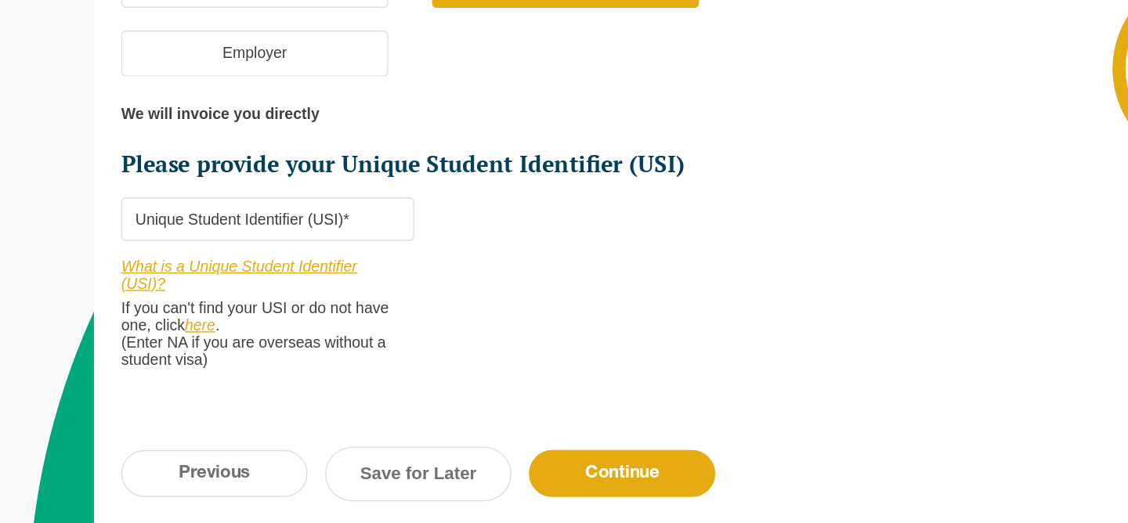
scroll to position [512, 0]
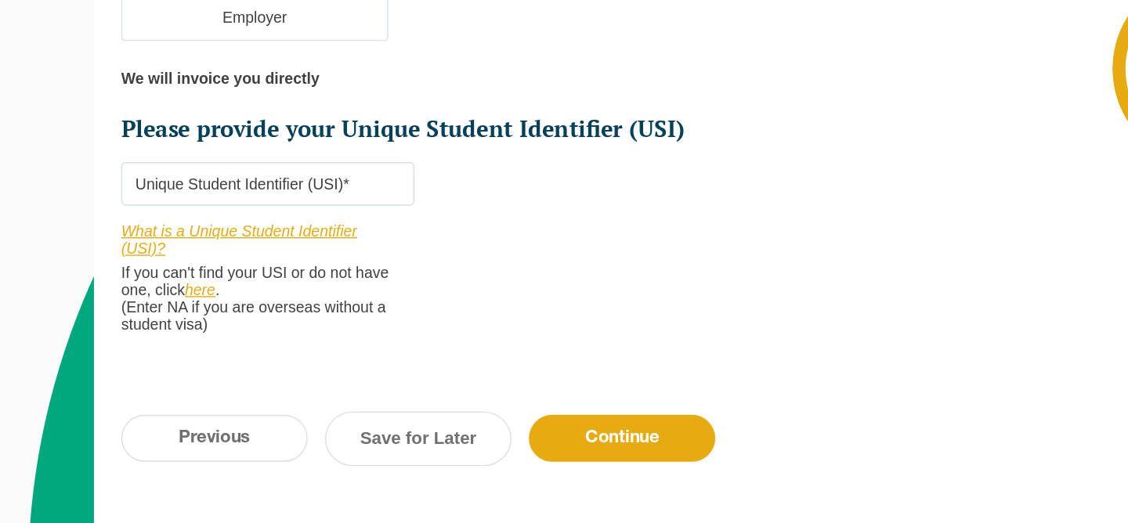
click at [271, 320] on link "What is a Unique Student Identifier (USI)?" at bounding box center [201, 319] width 169 height 25
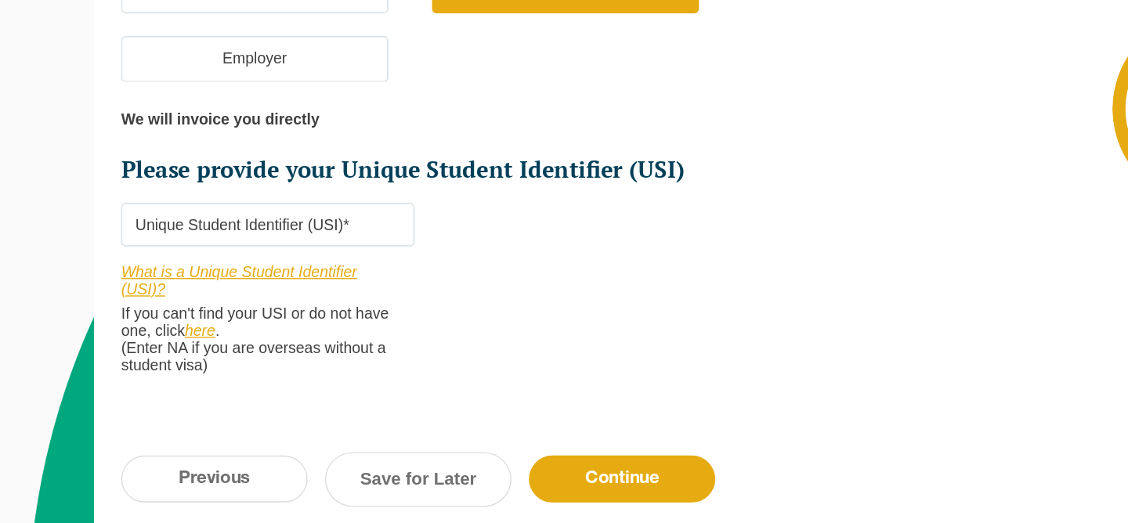
click at [267, 278] on input "Please provide your Unique Student Identifier (USI) *" at bounding box center [222, 279] width 211 height 31
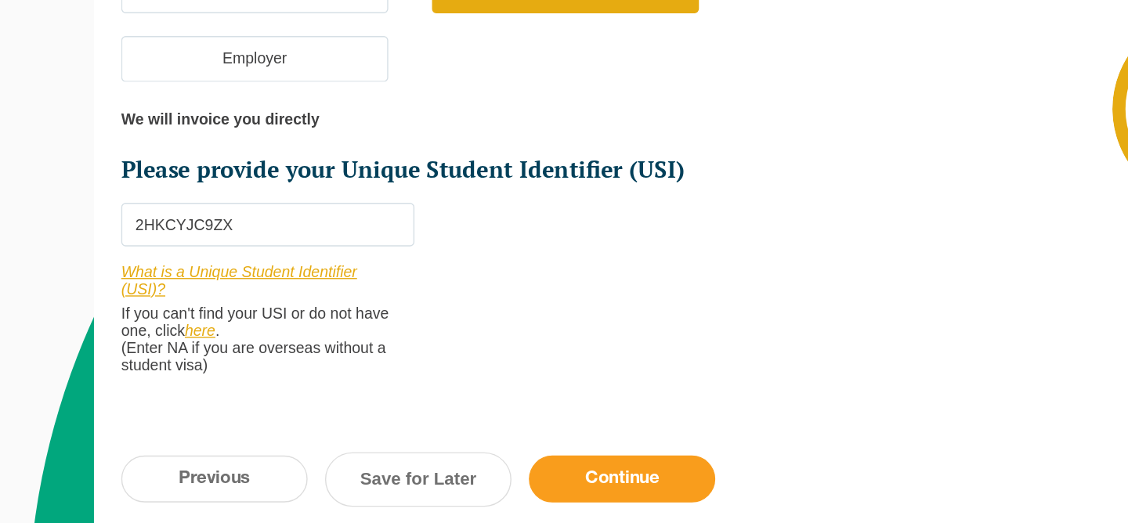
type input "2HKCYJC9ZX"
click at [461, 454] on input "Continue" at bounding box center [477, 463] width 134 height 34
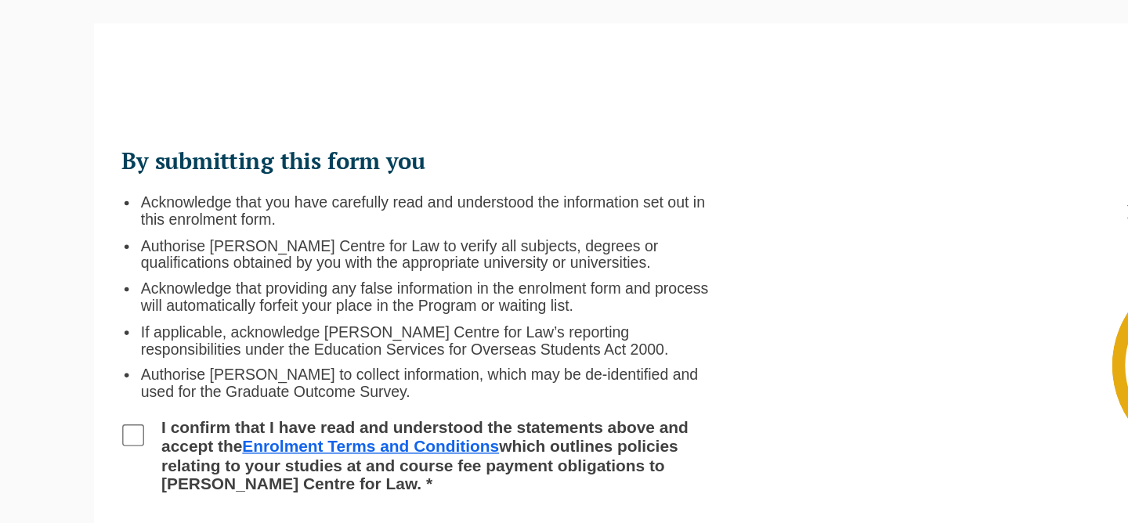
scroll to position [138, 0]
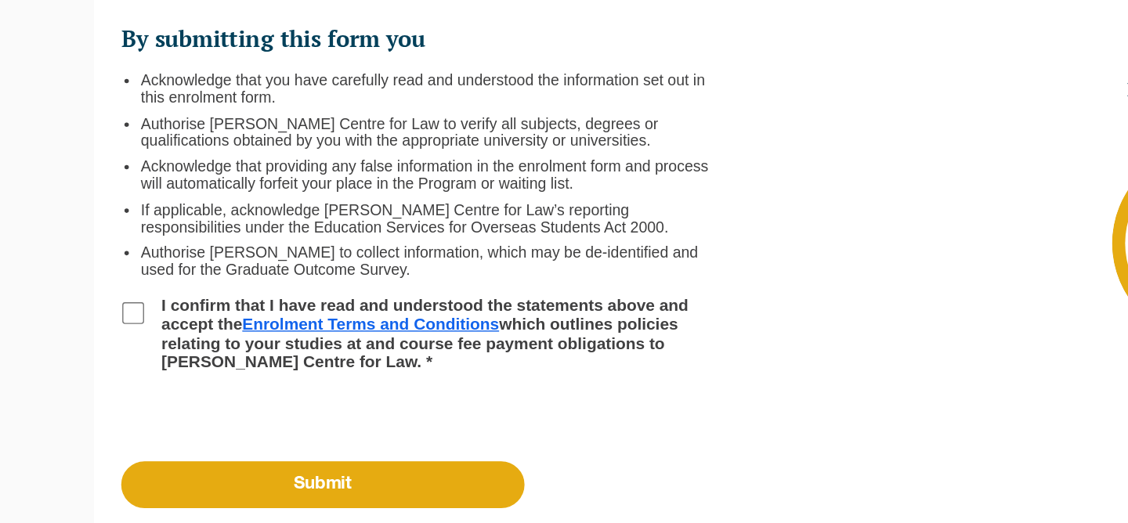
click at [129, 374] on input "I confirm that I have read and understood the statements above and accept the E…" at bounding box center [126, 372] width 16 height 16
checkbox input "true"
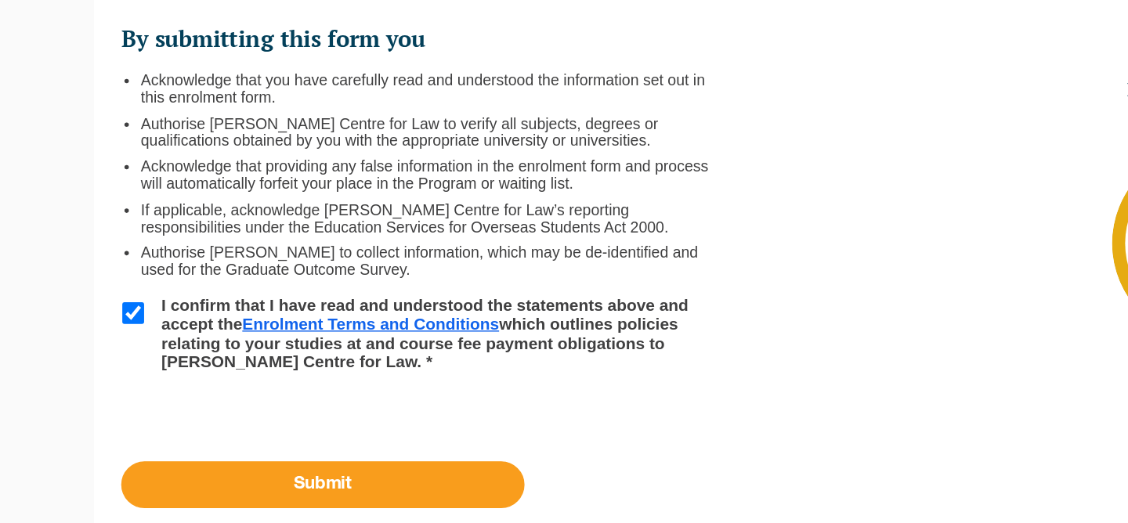
click at [275, 496] on input "Submit" at bounding box center [262, 496] width 290 height 34
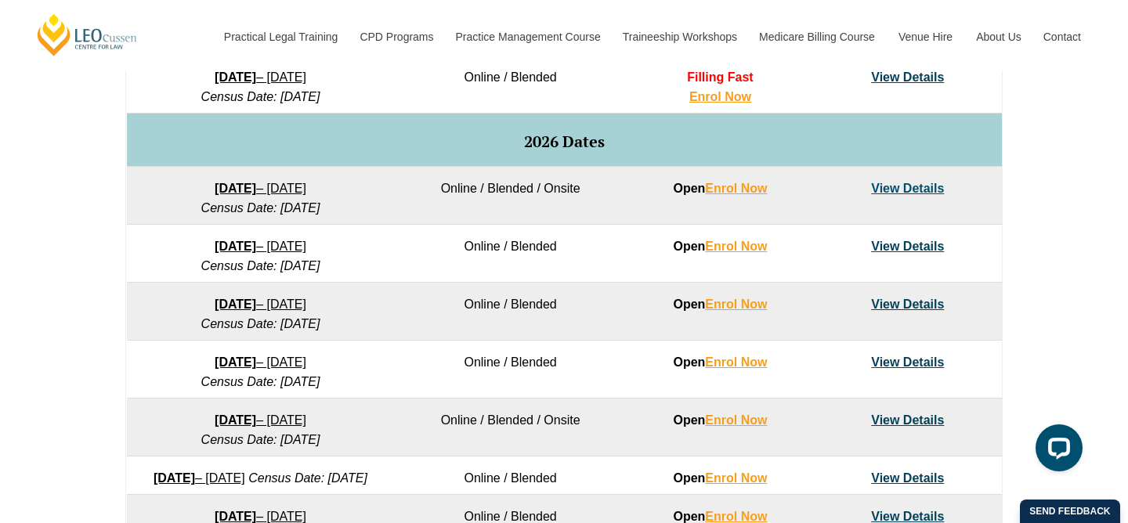
scroll to position [983, 0]
